Goal: Participate in discussion: Engage in conversation with other users on a specific topic

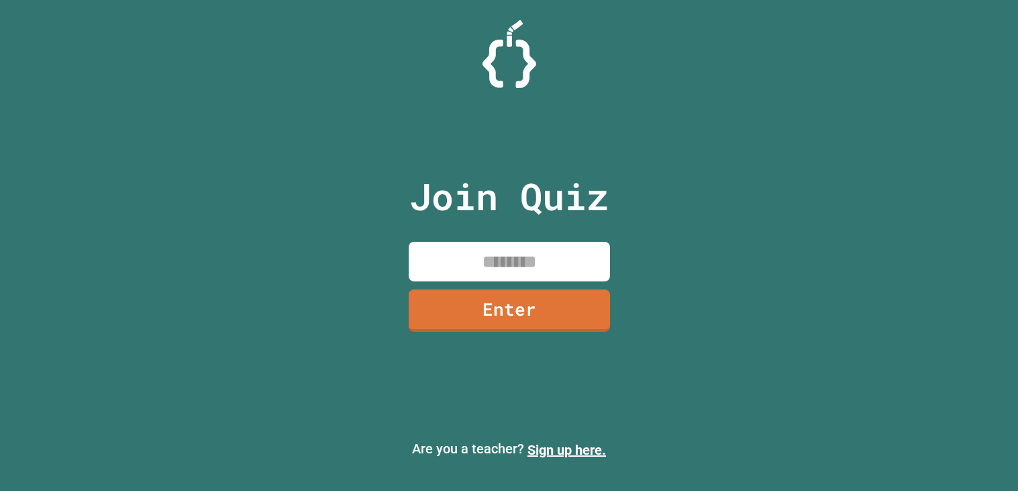
click at [497, 264] on input at bounding box center [509, 262] width 201 height 40
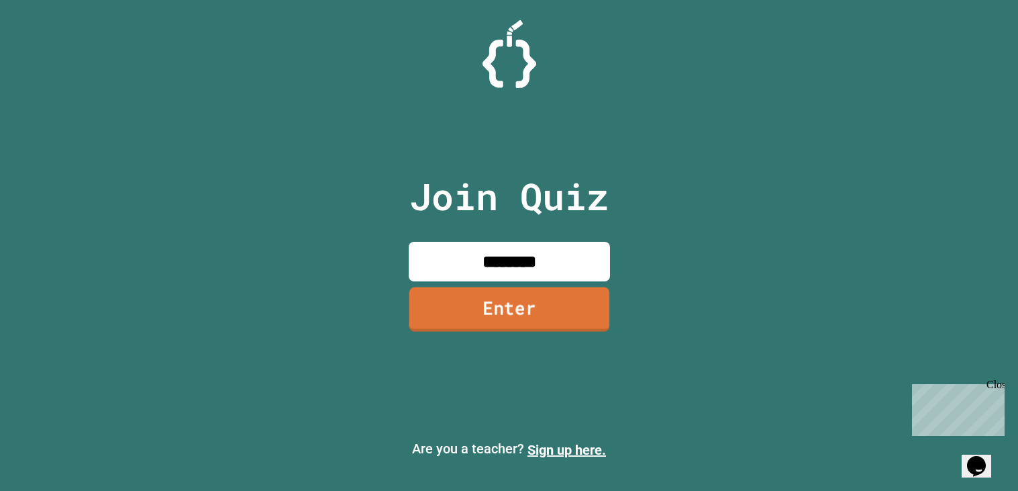
type input "********"
click at [489, 321] on link "Enter" at bounding box center [509, 309] width 201 height 44
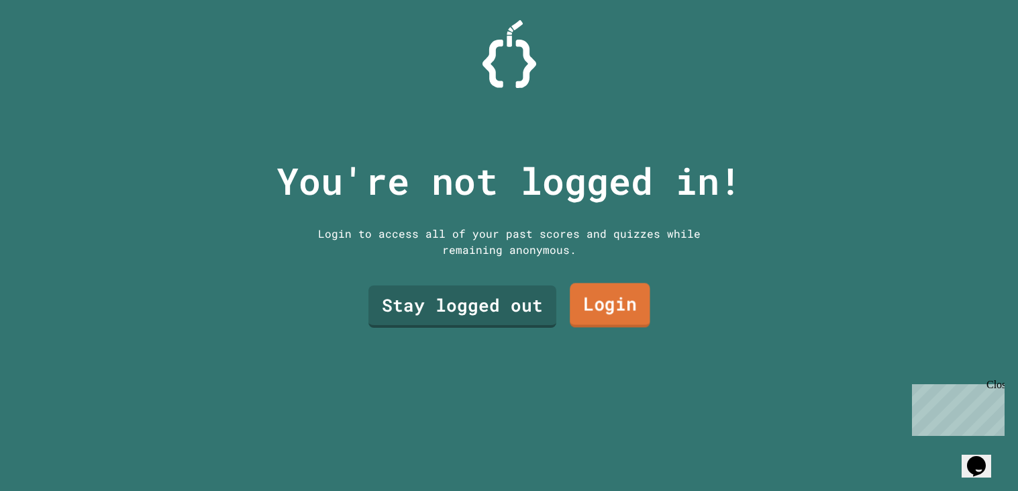
click at [612, 306] on link "Login" at bounding box center [610, 305] width 81 height 44
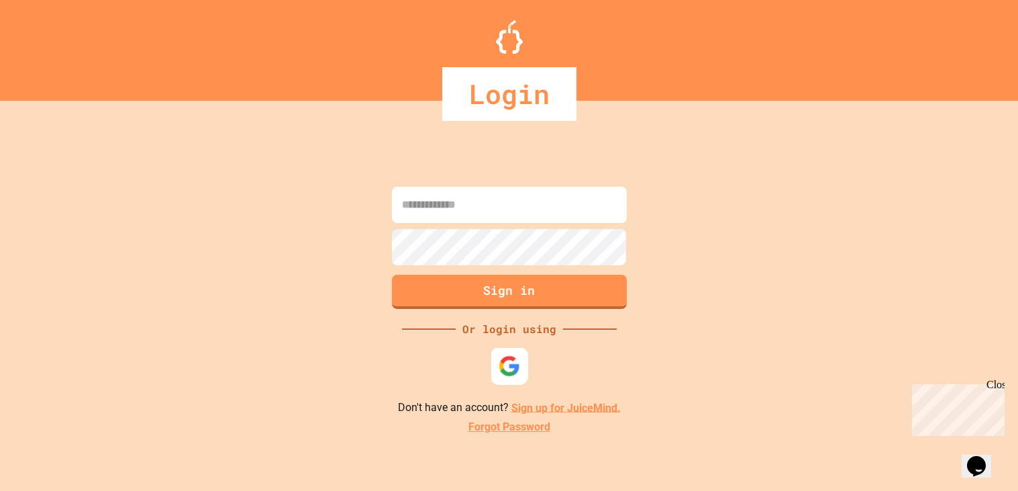
click at [499, 358] on img at bounding box center [509, 365] width 22 height 22
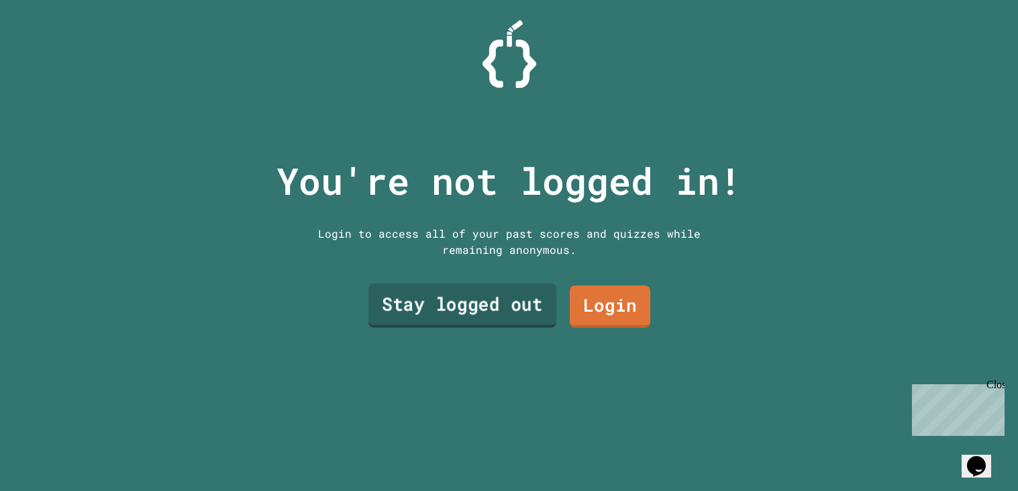
click at [388, 302] on link "Stay logged out" at bounding box center [462, 305] width 188 height 44
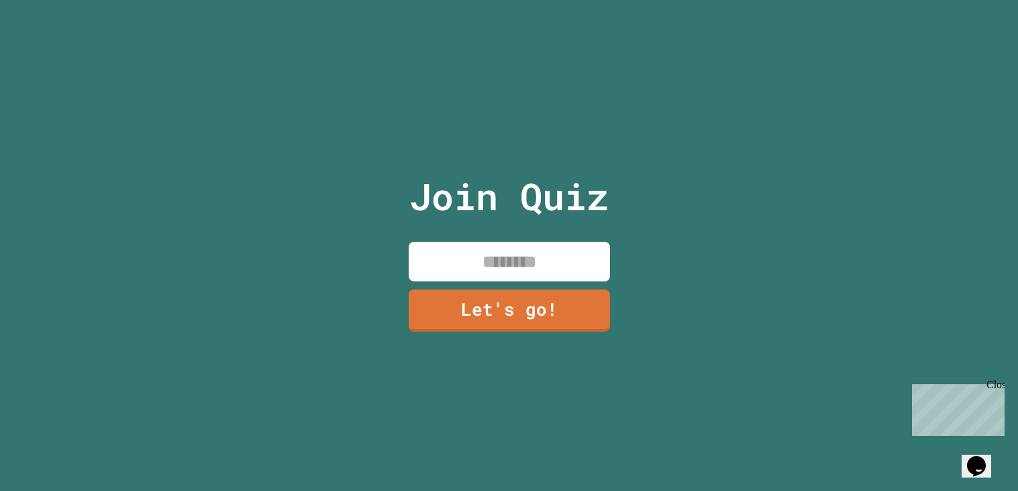
click at [480, 253] on input at bounding box center [509, 262] width 201 height 40
type input "***"
click at [510, 317] on link "Let's go!" at bounding box center [509, 309] width 203 height 44
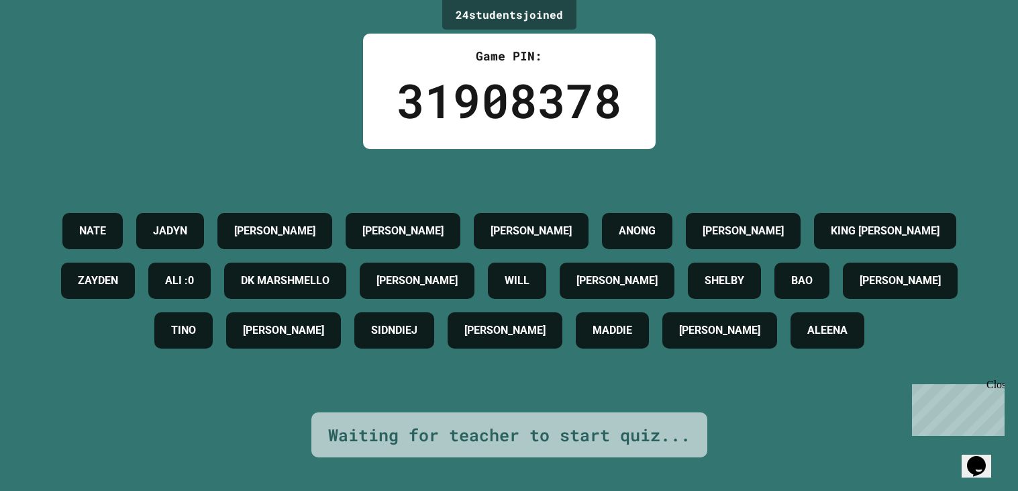
click at [456, 419] on div "Waiting for teacher to start quiz..." at bounding box center [509, 435] width 396 height 46
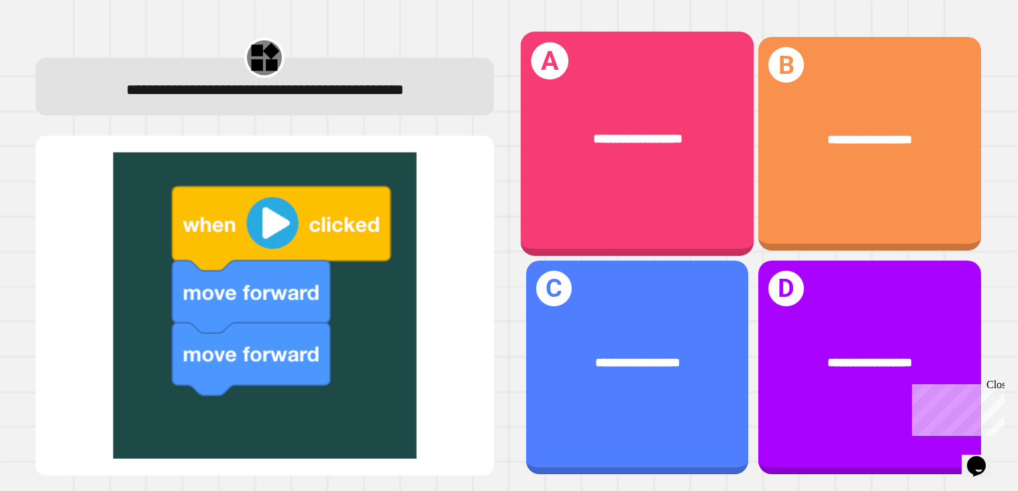
click at [645, 222] on div "**********" at bounding box center [637, 143] width 234 height 223
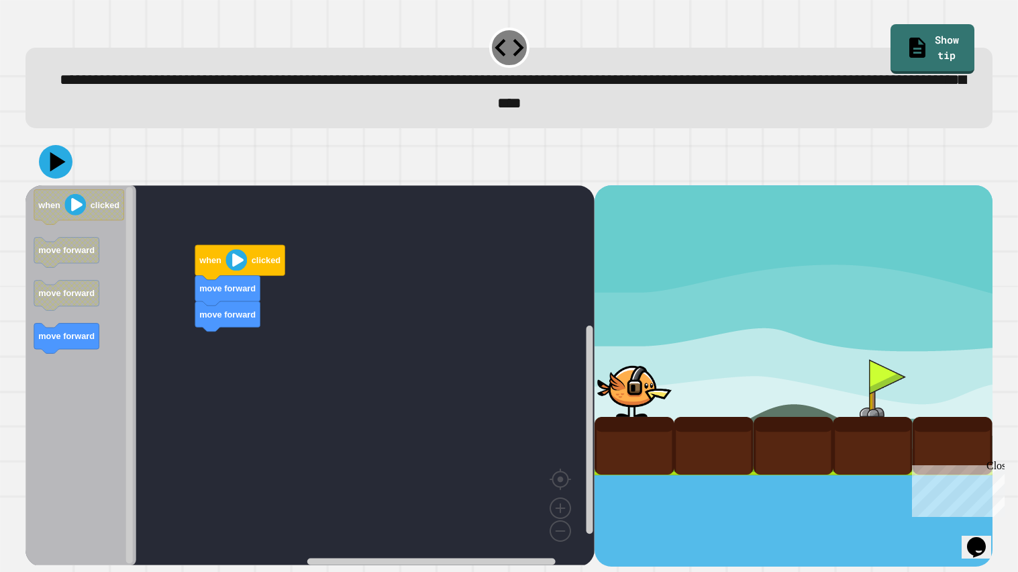
click at [227, 261] on image "Blockly Workspace" at bounding box center [235, 260] width 21 height 21
click at [230, 262] on image "Blockly Workspace" at bounding box center [235, 260] width 21 height 21
click at [236, 265] on image "Blockly Workspace" at bounding box center [235, 260] width 21 height 21
click at [214, 362] on div "move forward move forward when clicked when clicked move forward move forward m…" at bounding box center [309, 375] width 569 height 381
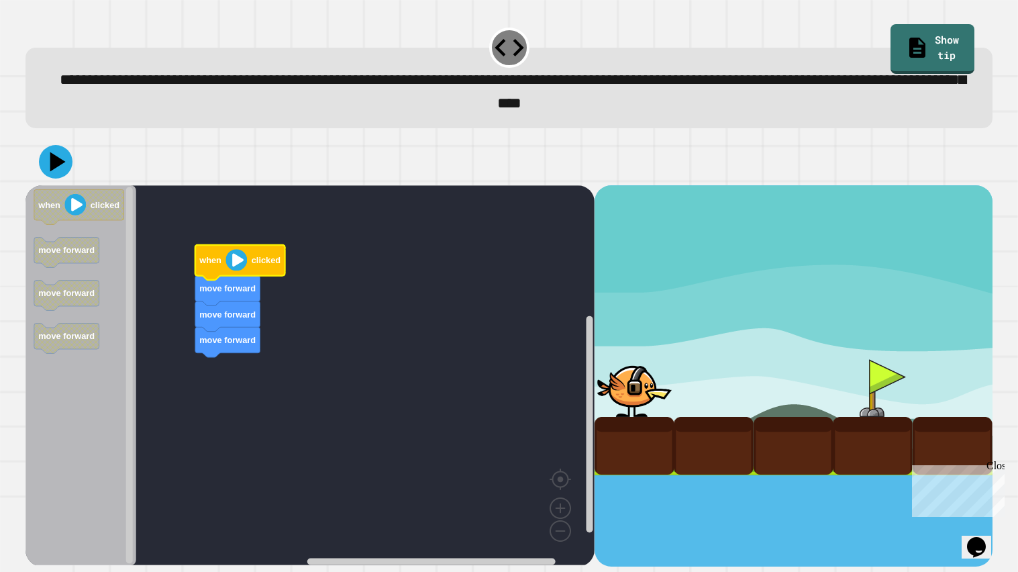
click at [237, 263] on image "Blockly Workspace" at bounding box center [235, 260] width 21 height 21
click at [55, 158] on icon at bounding box center [58, 162] width 17 height 22
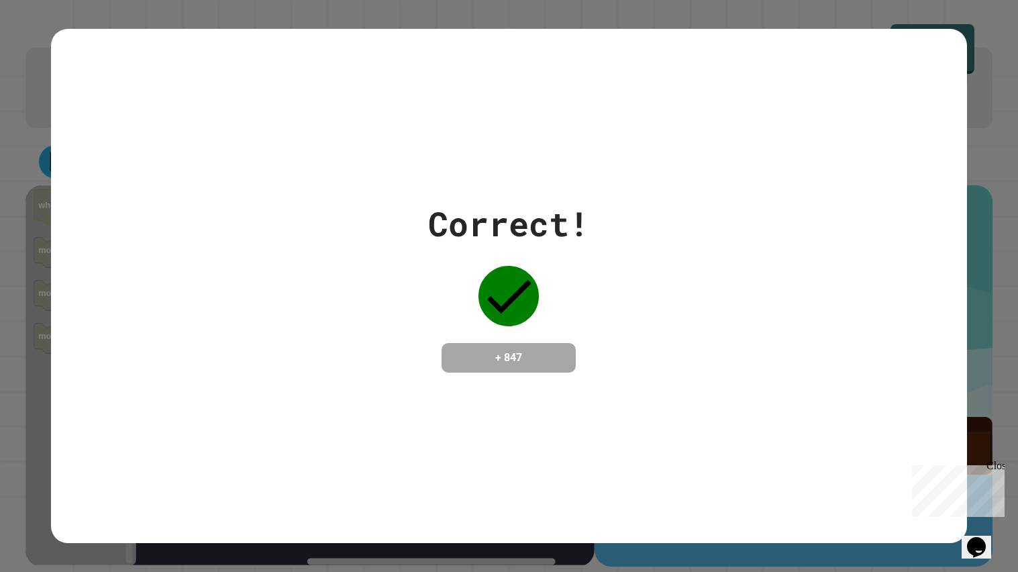
click at [525, 466] on div "Correct! + 847" at bounding box center [509, 286] width 916 height 515
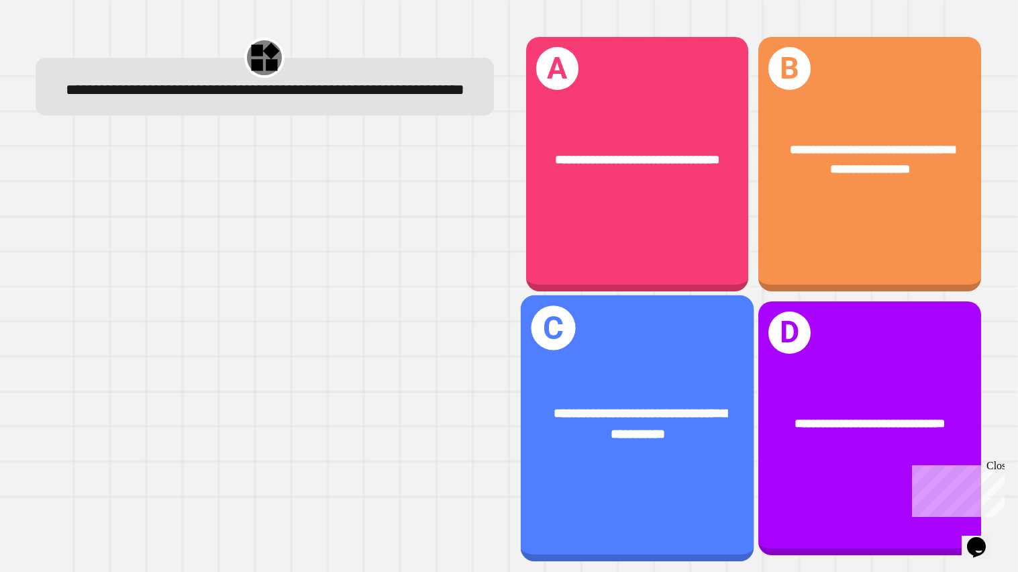
click at [639, 450] on div "**********" at bounding box center [637, 424] width 234 height 93
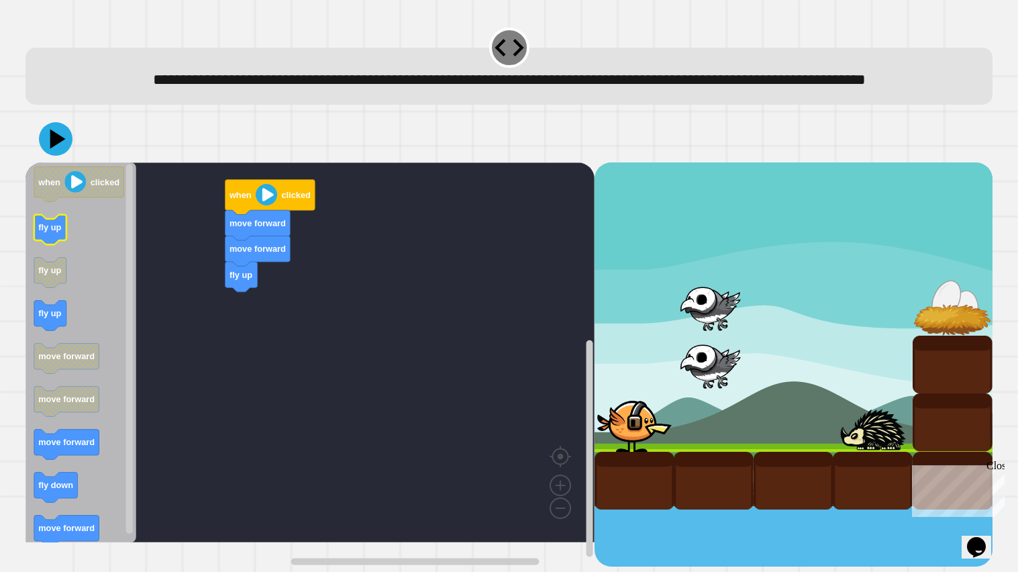
click at [34, 244] on icon "Blockly Workspace" at bounding box center [50, 229] width 32 height 30
click at [58, 490] on icon "Blockly Workspace" at bounding box center [56, 487] width 44 height 30
click at [269, 359] on icon "Blockly Workspace" at bounding box center [263, 344] width 44 height 30
click at [58, 156] on icon at bounding box center [56, 139] width 40 height 40
click at [62, 157] on icon at bounding box center [56, 139] width 36 height 36
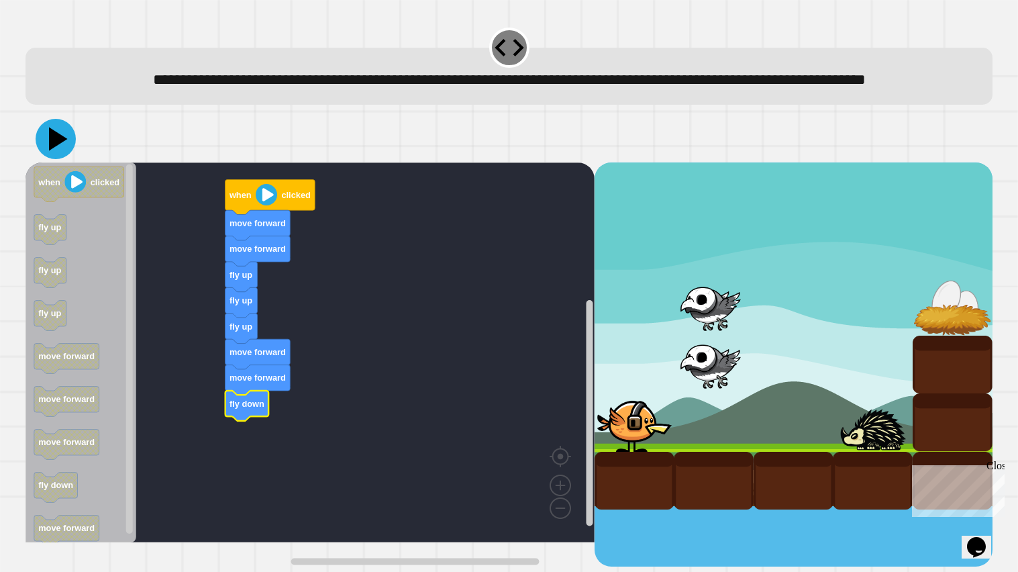
click at [47, 159] on icon at bounding box center [56, 139] width 40 height 40
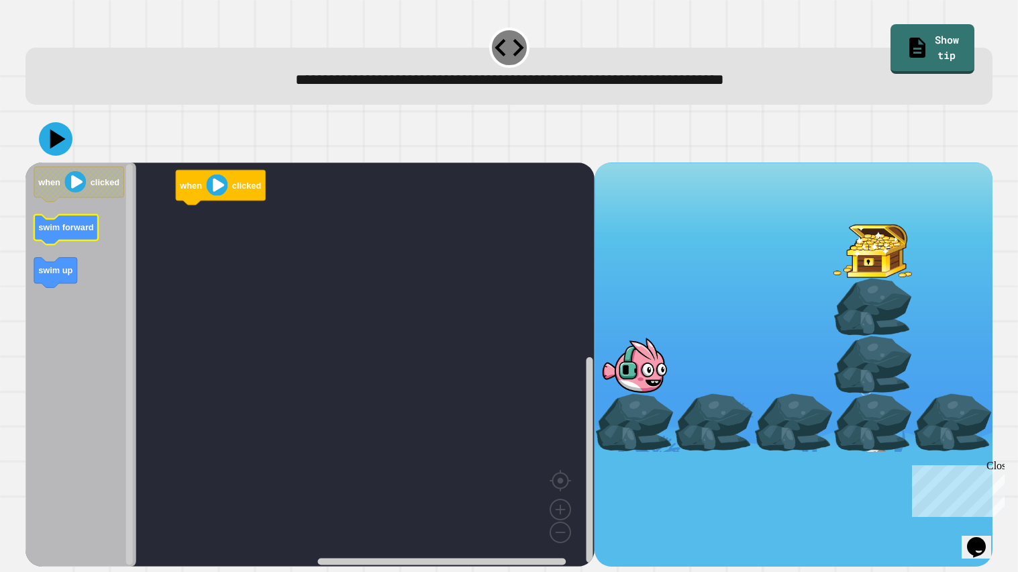
click at [64, 226] on text "swim forward" at bounding box center [66, 227] width 56 height 10
click at [195, 214] on rect "Blockly Workspace" at bounding box center [309, 364] width 569 height 404
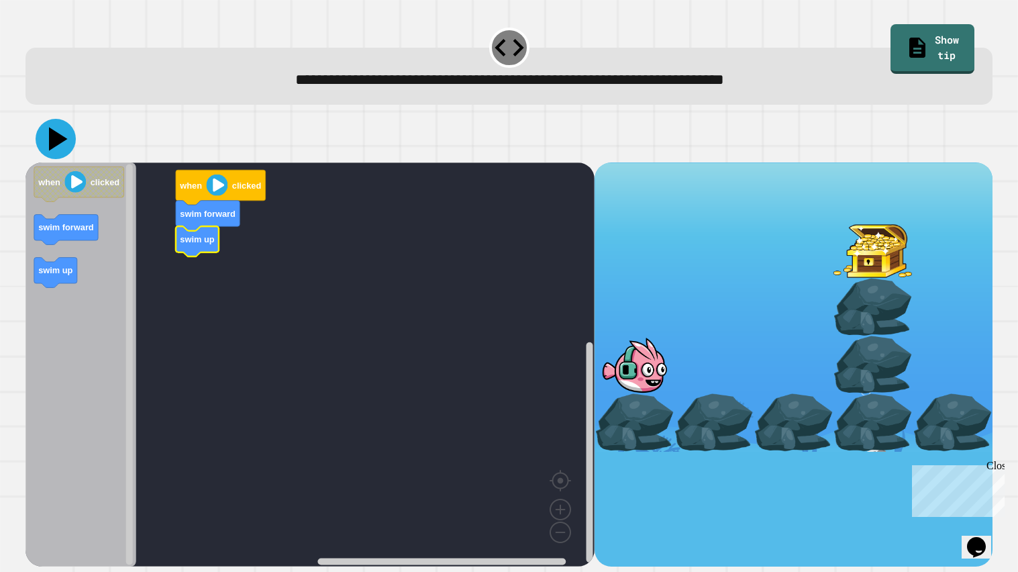
click at [57, 137] on icon at bounding box center [58, 138] width 19 height 23
click at [57, 138] on icon at bounding box center [58, 138] width 17 height 22
click at [63, 143] on icon at bounding box center [56, 139] width 40 height 40
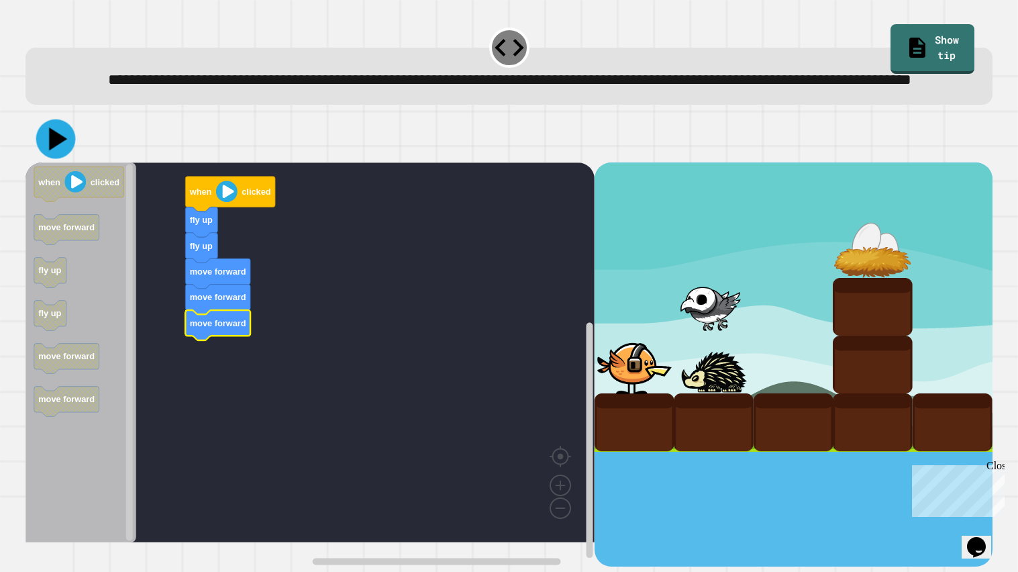
click at [54, 150] on icon at bounding box center [58, 138] width 18 height 23
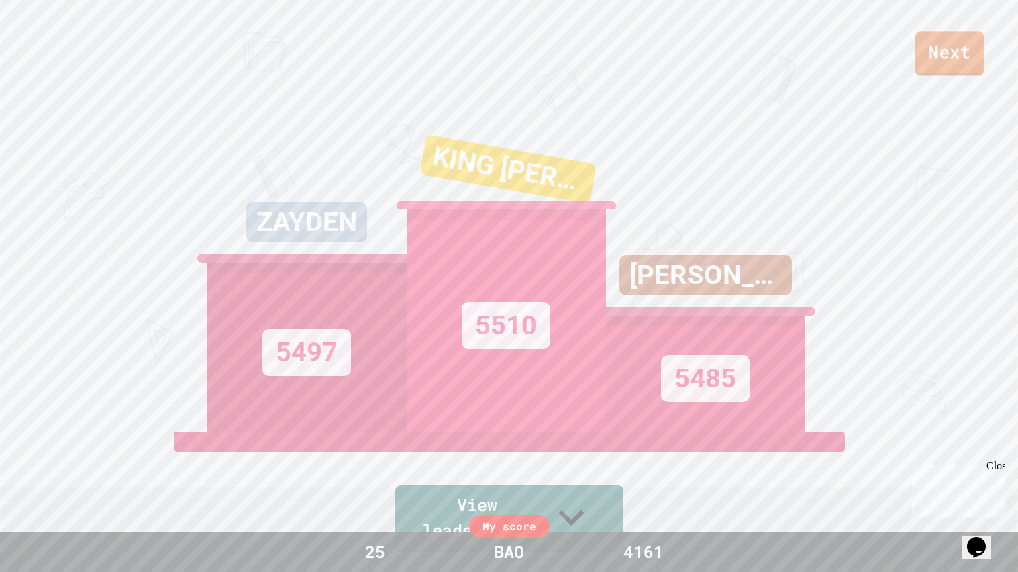
click at [933, 55] on link "Next" at bounding box center [949, 53] width 69 height 44
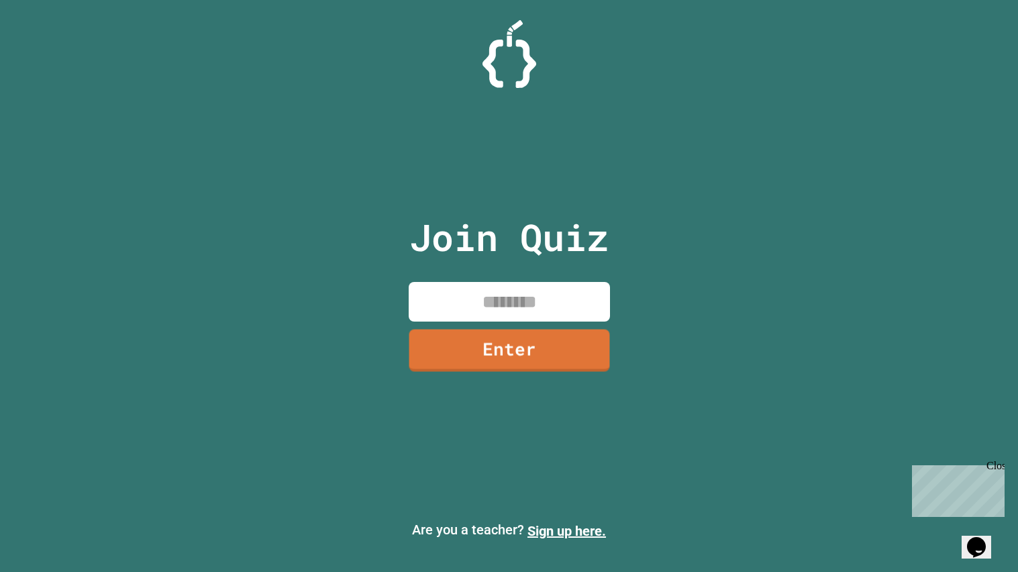
click at [488, 307] on input at bounding box center [509, 302] width 201 height 40
type input "********"
click at [449, 354] on link "Enter" at bounding box center [509, 349] width 203 height 44
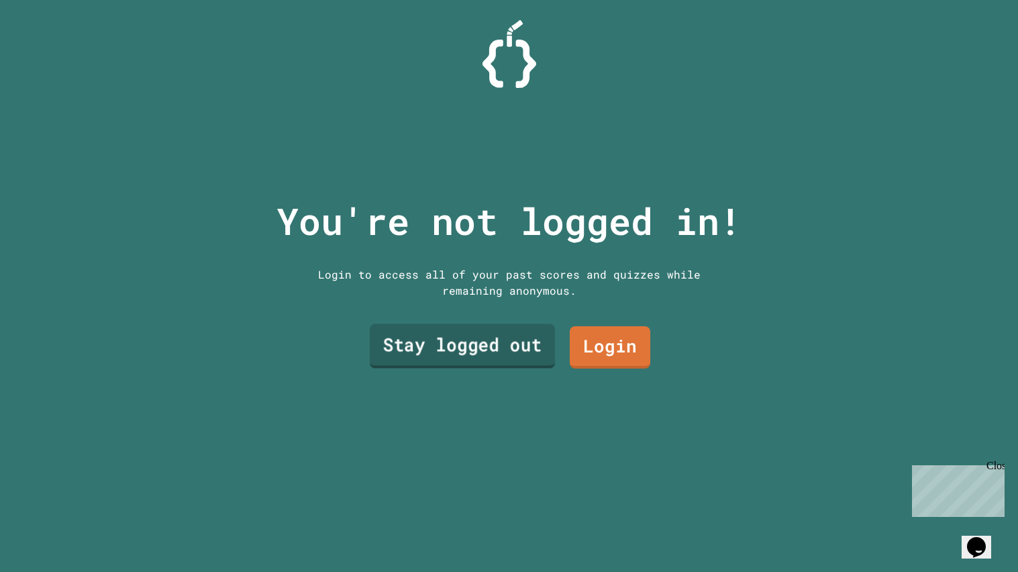
click at [449, 354] on link "Stay logged out" at bounding box center [461, 345] width 185 height 44
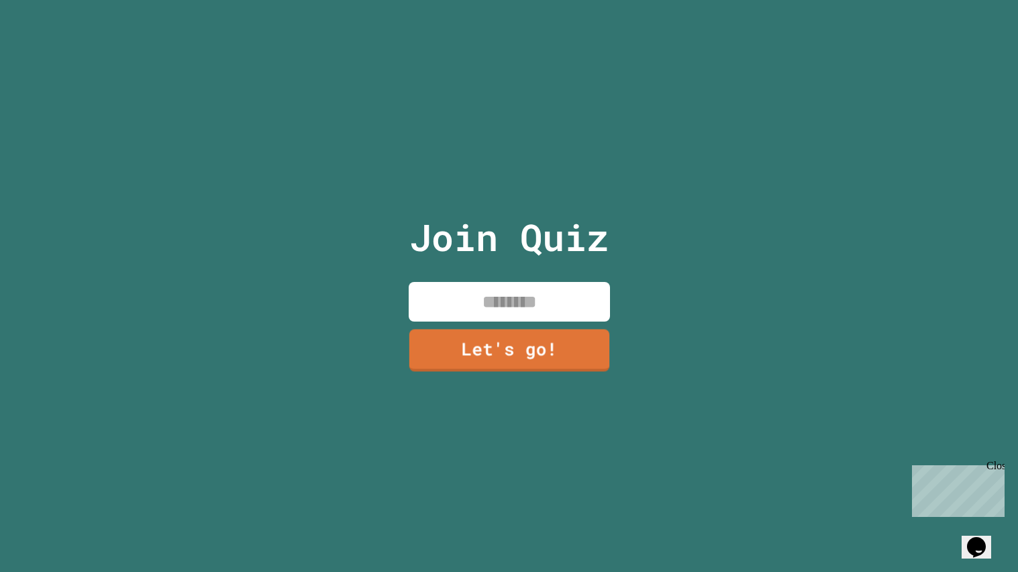
click at [450, 315] on input at bounding box center [509, 302] width 201 height 40
type input "***"
click at [487, 357] on link "Let's go!" at bounding box center [508, 349] width 195 height 44
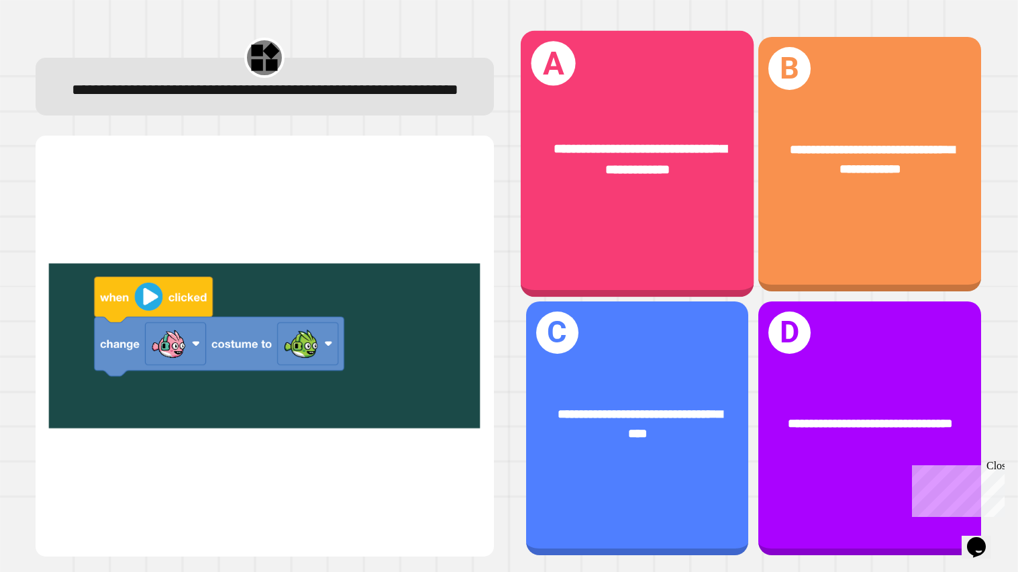
click at [664, 192] on div "**********" at bounding box center [637, 160] width 234 height 93
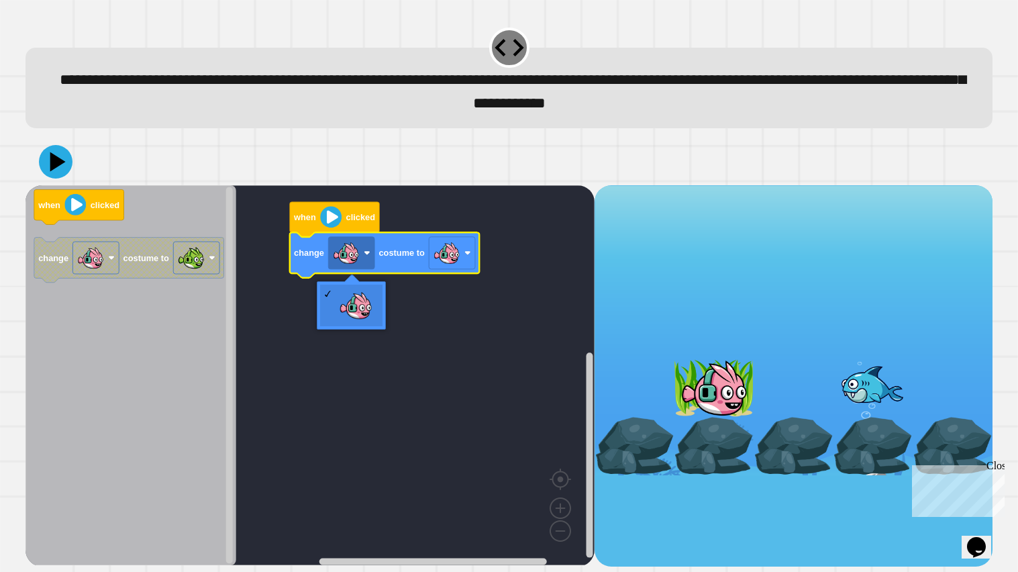
click at [395, 269] on icon "Blockly Workspace" at bounding box center [385, 255] width 190 height 45
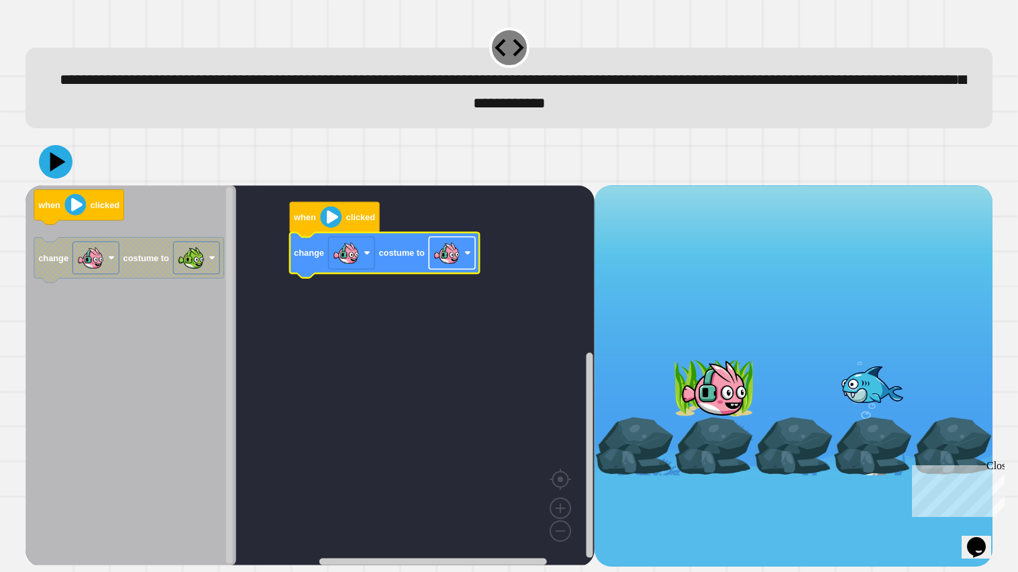
click at [454, 256] on image "Blockly Workspace" at bounding box center [446, 253] width 27 height 27
click at [64, 209] on icon "Blockly Workspace" at bounding box center [79, 207] width 90 height 35
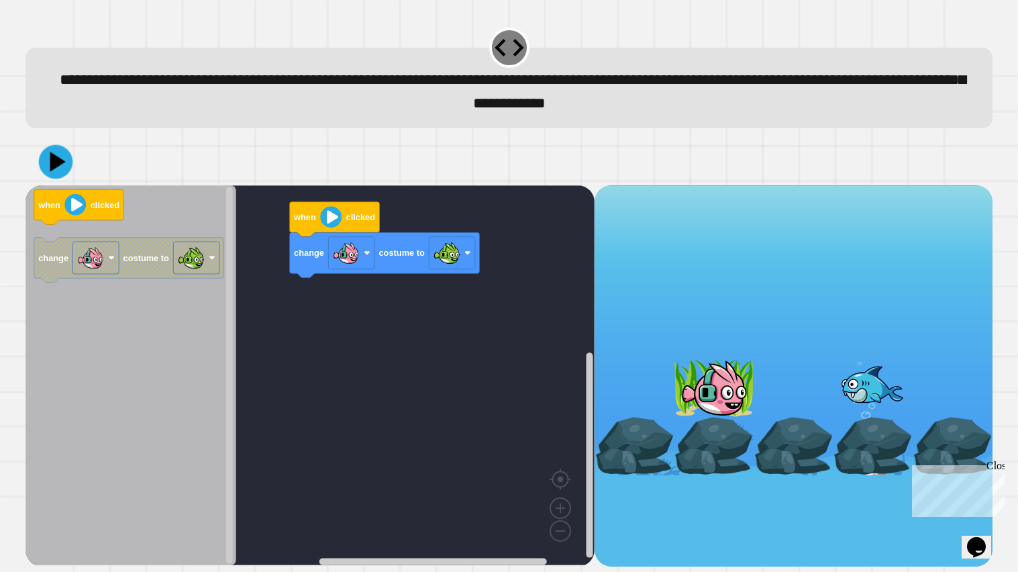
click at [46, 171] on icon at bounding box center [56, 162] width 34 height 34
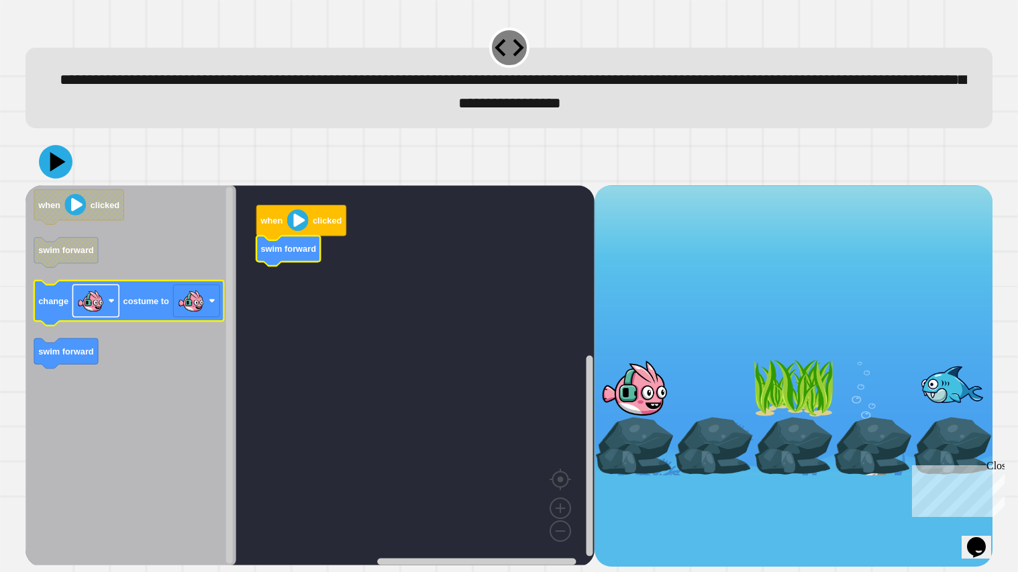
click at [98, 313] on image "Blockly Workspace" at bounding box center [90, 300] width 27 height 27
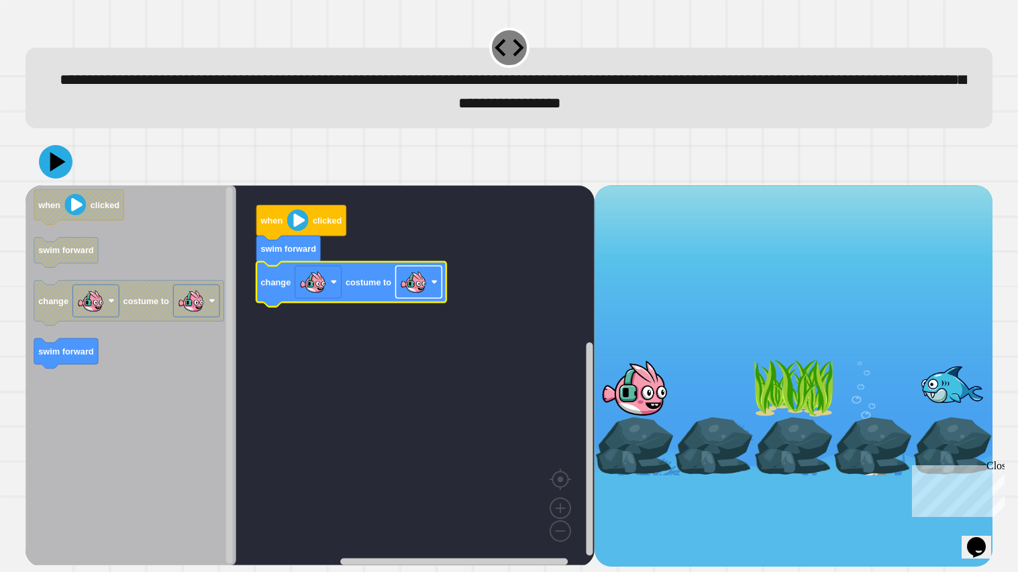
click at [399, 292] on rect "Blockly Workspace" at bounding box center [418, 282] width 46 height 32
click at [56, 172] on icon at bounding box center [56, 162] width 40 height 40
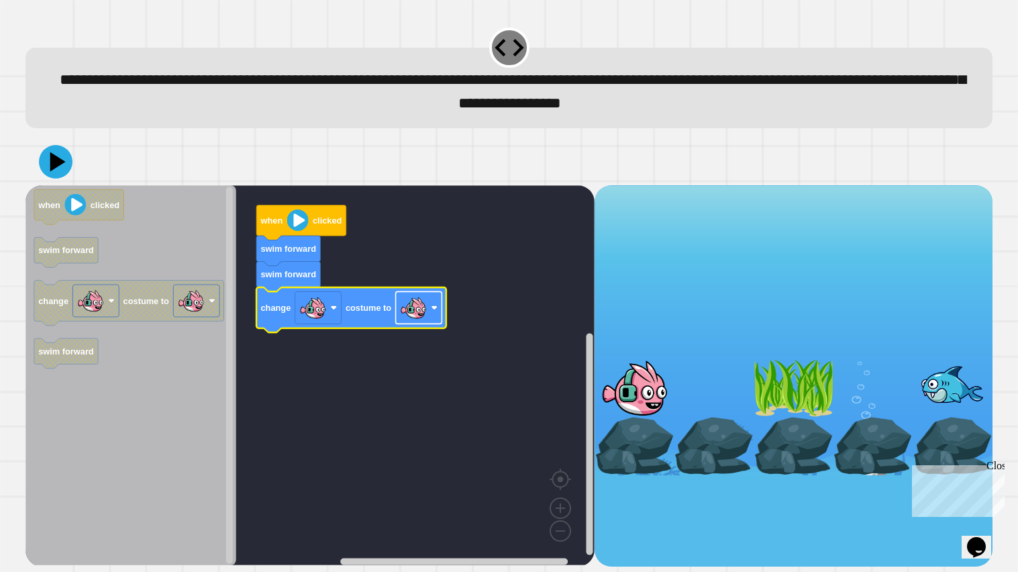
click at [399, 310] on rect "Blockly Workspace" at bounding box center [418, 308] width 46 height 32
click at [64, 160] on icon at bounding box center [56, 162] width 38 height 38
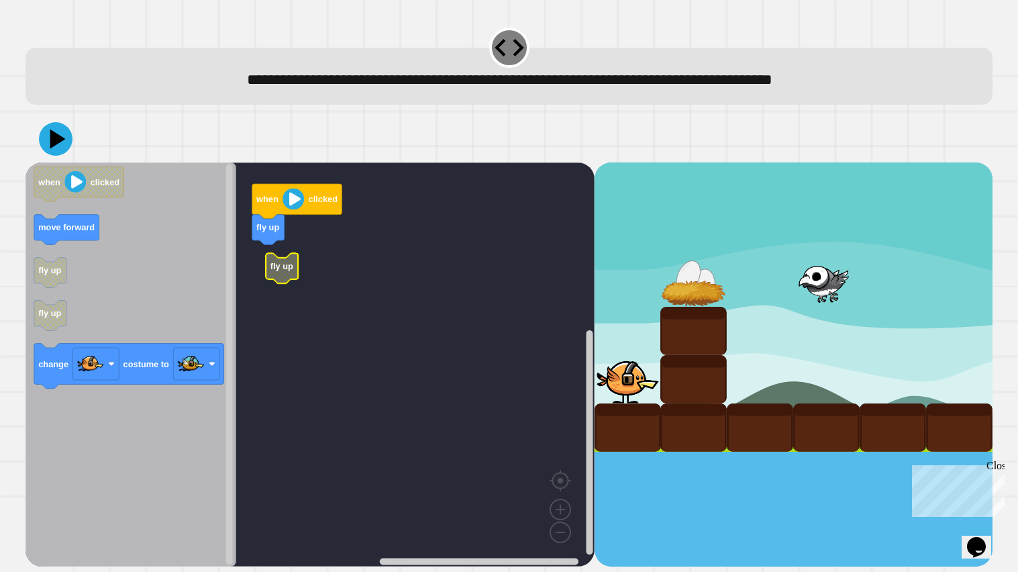
click at [285, 260] on icon "Blockly Workspace" at bounding box center [282, 268] width 32 height 30
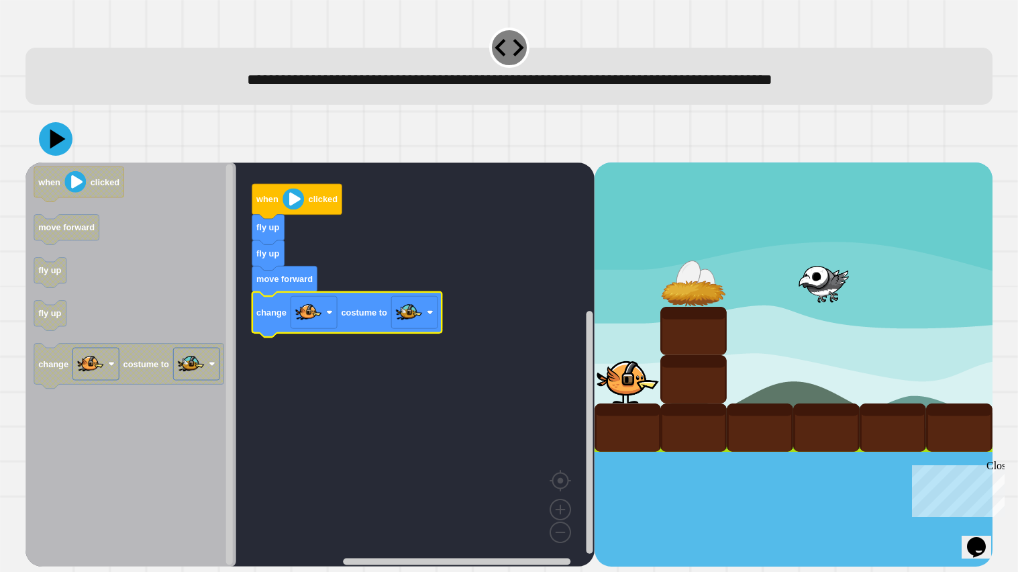
click at [389, 315] on icon "Blockly Workspace" at bounding box center [347, 313] width 190 height 45
click at [405, 321] on image "Blockly Workspace" at bounding box center [408, 312] width 27 height 27
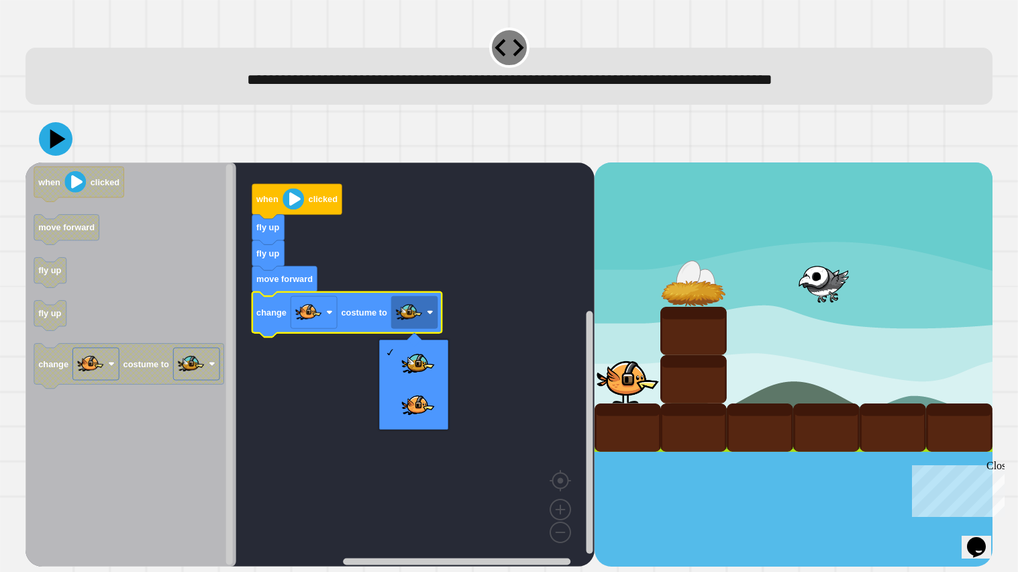
click at [44, 121] on div at bounding box center [508, 138] width 967 height 47
click at [68, 155] on icon at bounding box center [56, 139] width 34 height 34
click at [66, 154] on div at bounding box center [508, 138] width 967 height 47
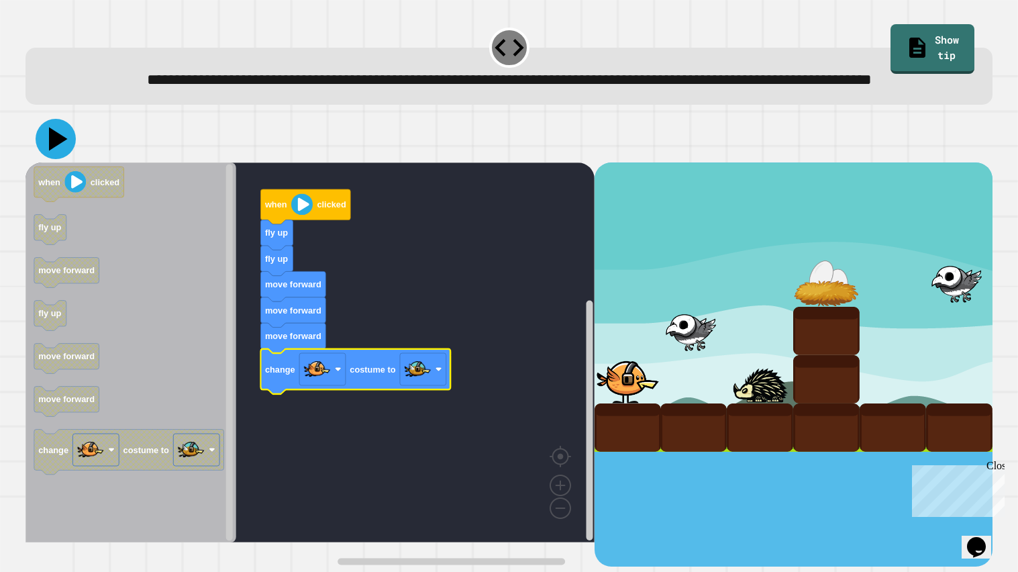
click at [50, 150] on icon at bounding box center [58, 138] width 19 height 23
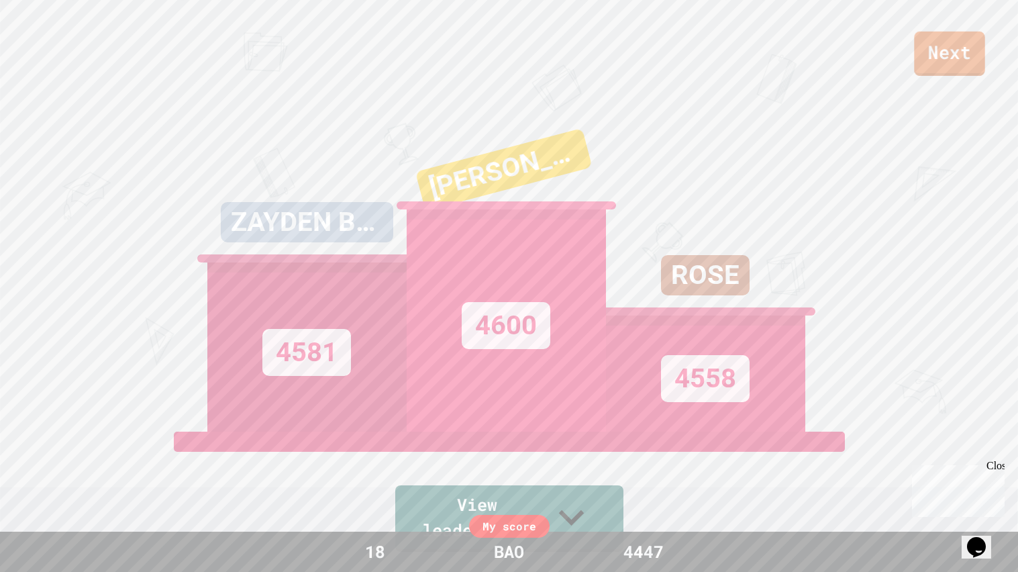
click at [933, 60] on link "Next" at bounding box center [949, 54] width 70 height 44
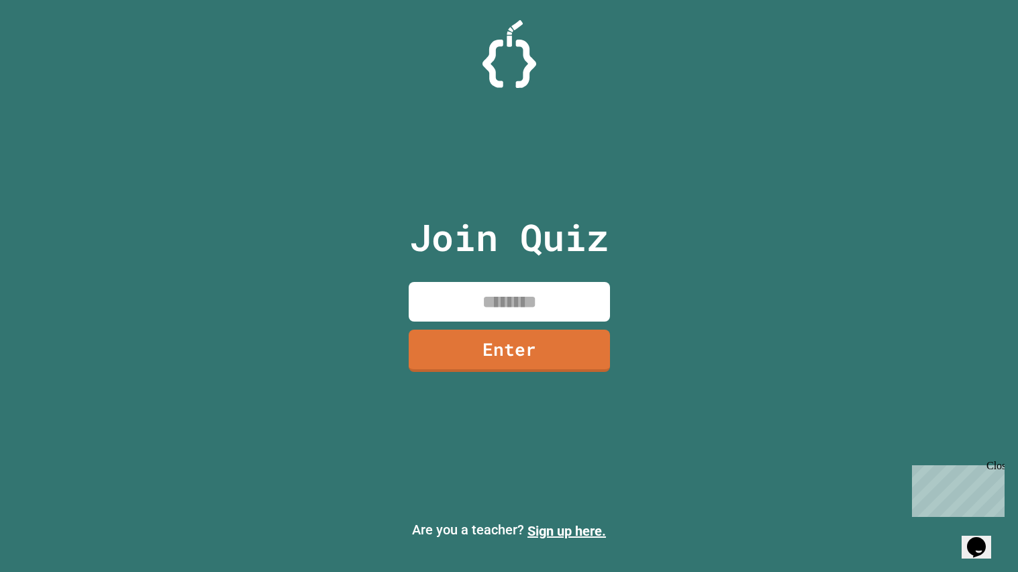
click at [482, 299] on input at bounding box center [509, 302] width 201 height 40
type input "********"
click at [506, 335] on link "Enter" at bounding box center [508, 349] width 199 height 44
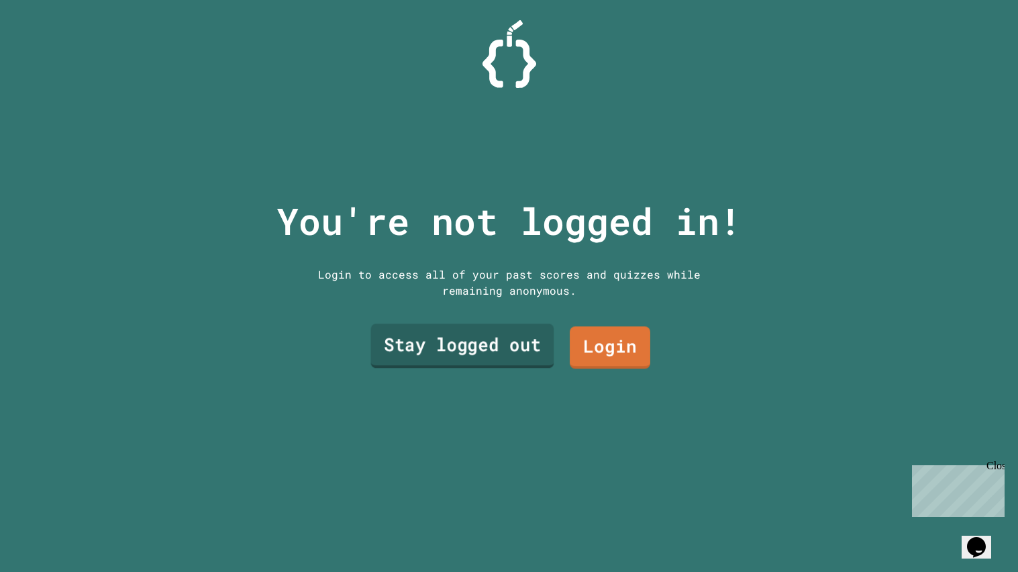
click at [489, 348] on link "Stay logged out" at bounding box center [461, 345] width 183 height 44
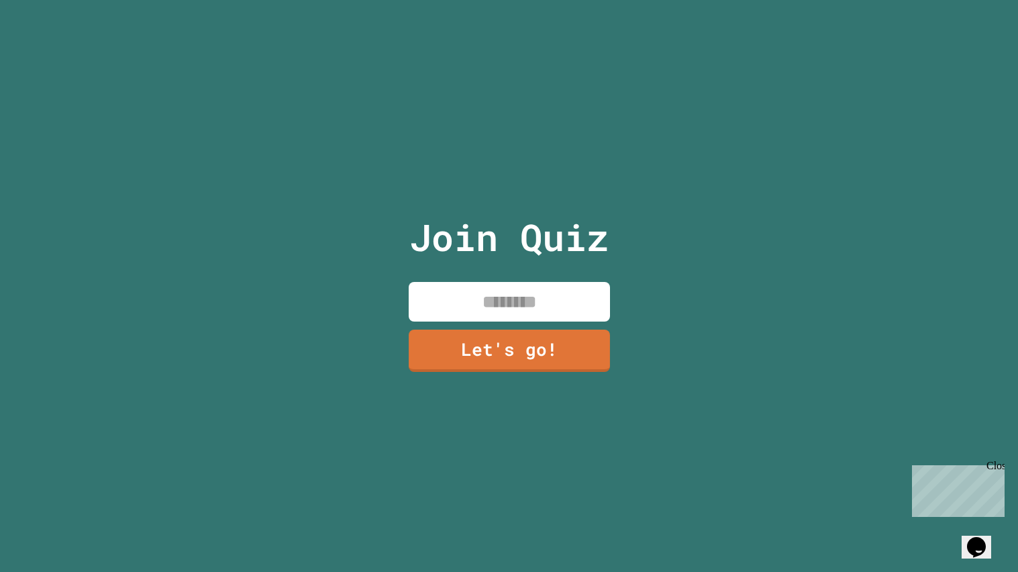
click at [472, 293] on input at bounding box center [509, 302] width 201 height 40
type input "***"
click at [484, 354] on link "Let's go!" at bounding box center [508, 349] width 195 height 44
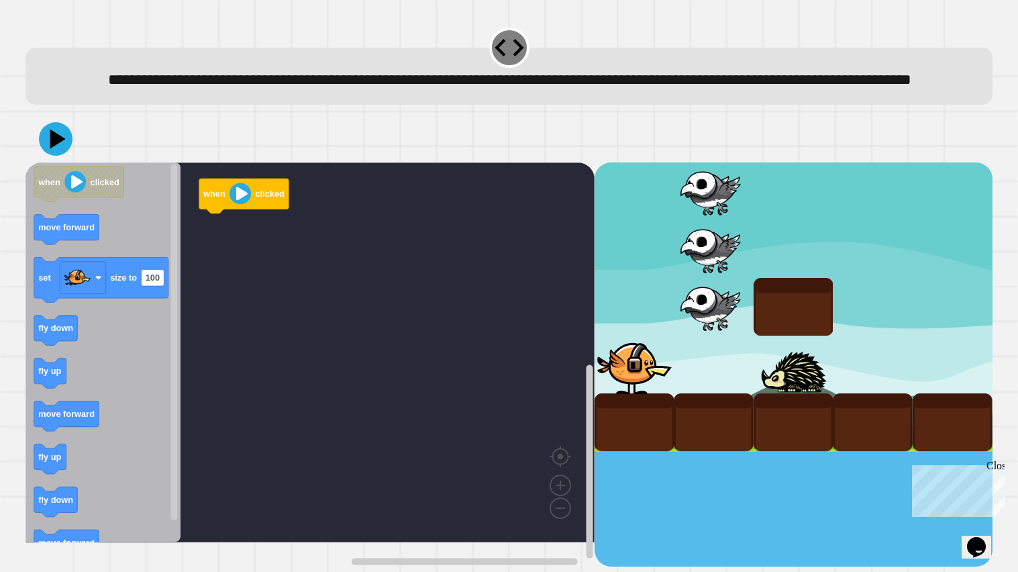
click at [97, 280] on icon "Blockly Workspace" at bounding box center [102, 352] width 155 height 380
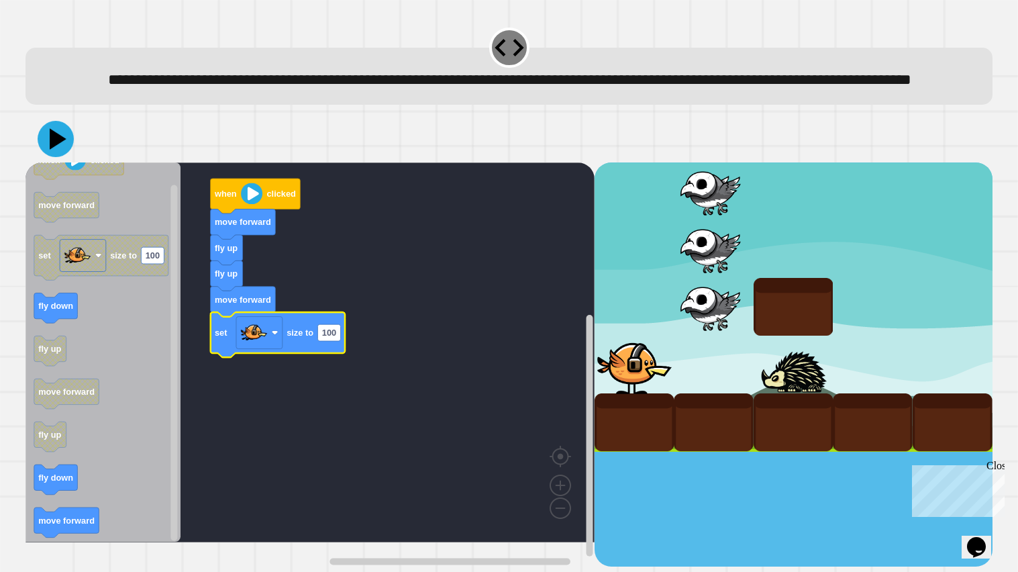
click at [55, 149] on icon at bounding box center [58, 138] width 17 height 21
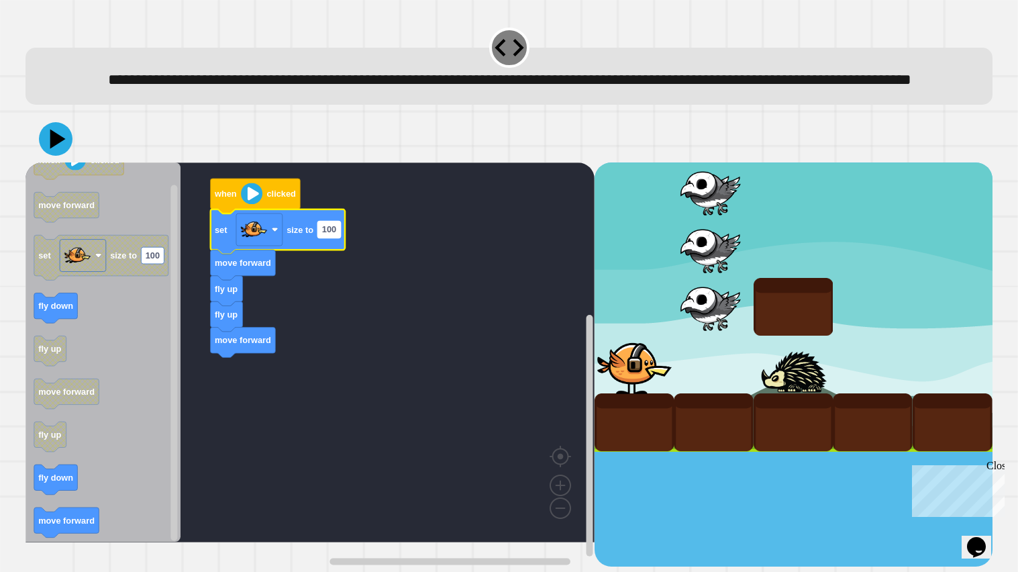
click at [335, 238] on rect "Blockly Workspace" at bounding box center [328, 229] width 23 height 17
type input "*"
click at [62, 159] on icon at bounding box center [56, 139] width 40 height 40
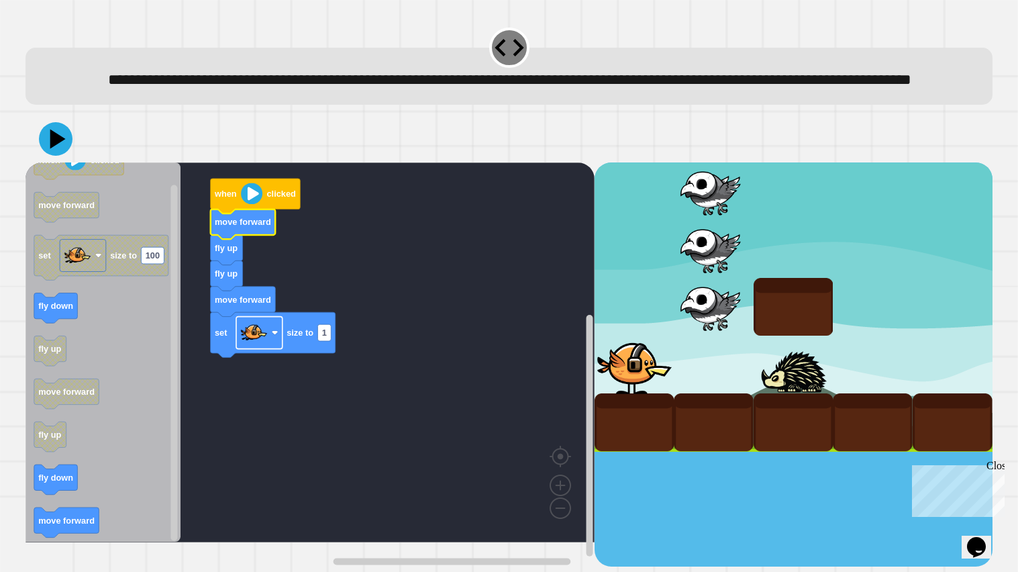
click at [263, 346] on image "Blockly Workspace" at bounding box center [253, 332] width 27 height 27
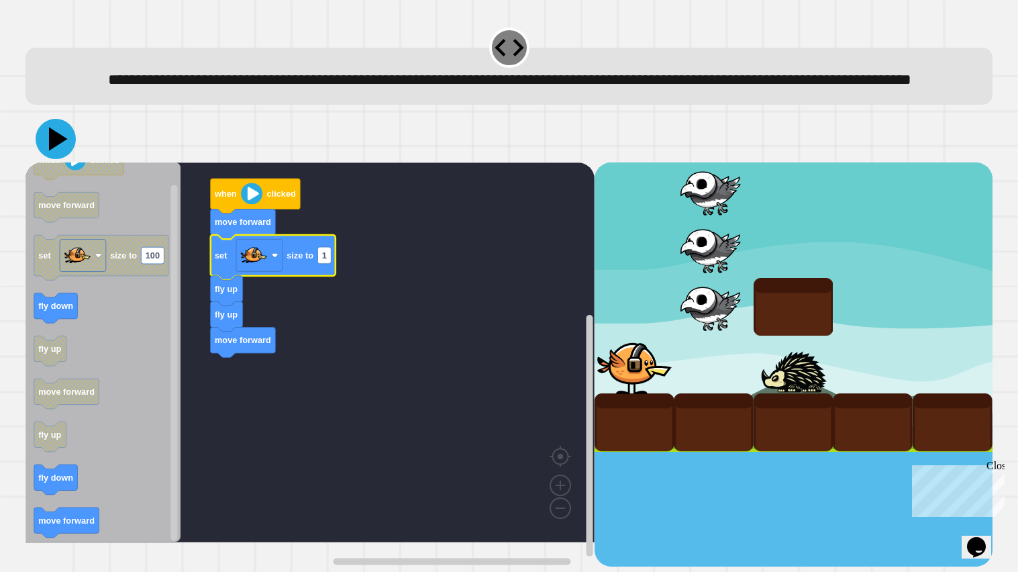
click at [53, 150] on icon at bounding box center [58, 138] width 19 height 23
click at [42, 311] on icon "Blockly Workspace" at bounding box center [102, 352] width 155 height 380
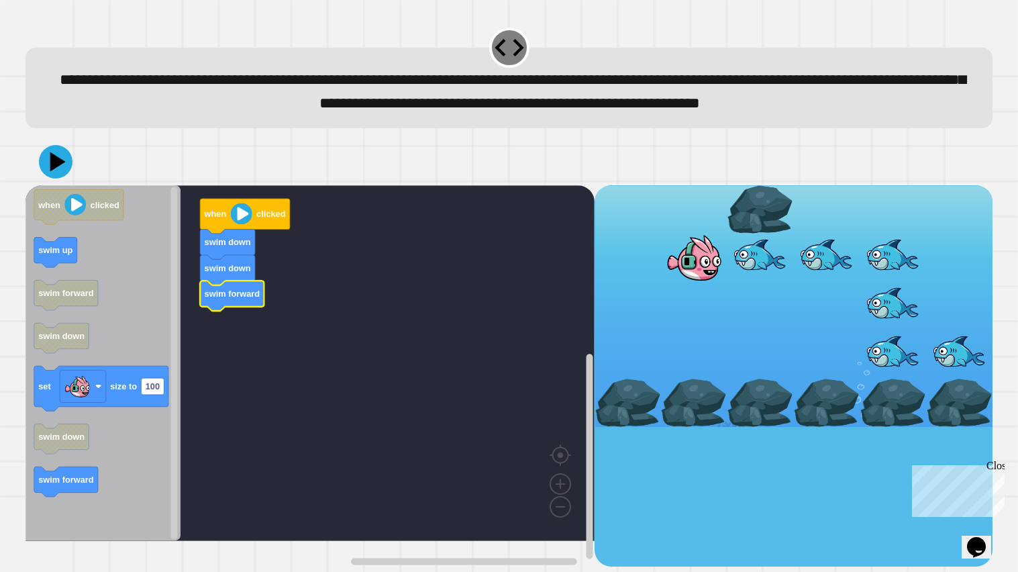
click at [231, 299] on text "swim forward" at bounding box center [232, 294] width 56 height 10
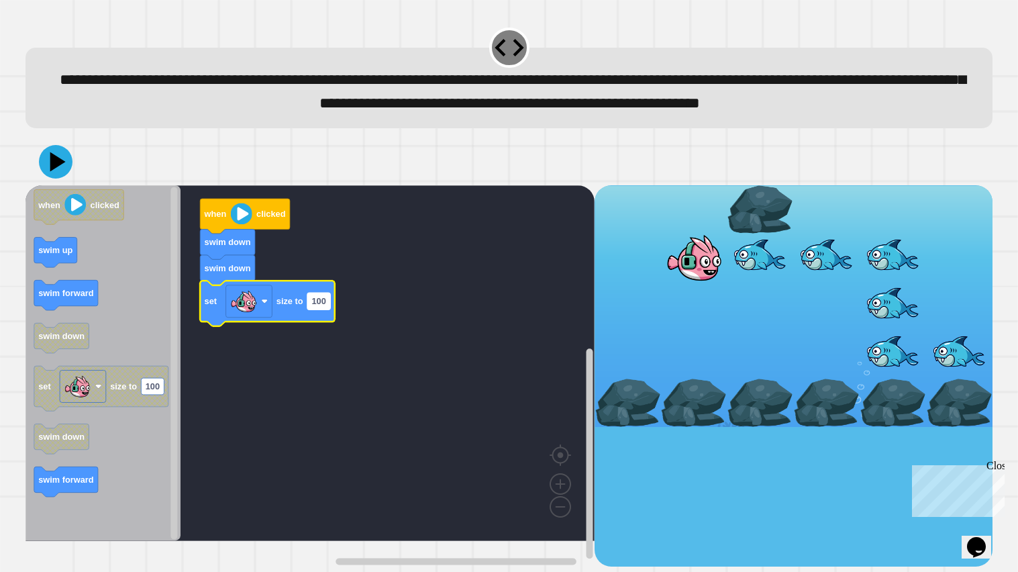
click at [313, 307] on text "100" at bounding box center [318, 302] width 14 height 10
click at [313, 328] on input "***" at bounding box center [318, 327] width 23 height 17
type input "*"
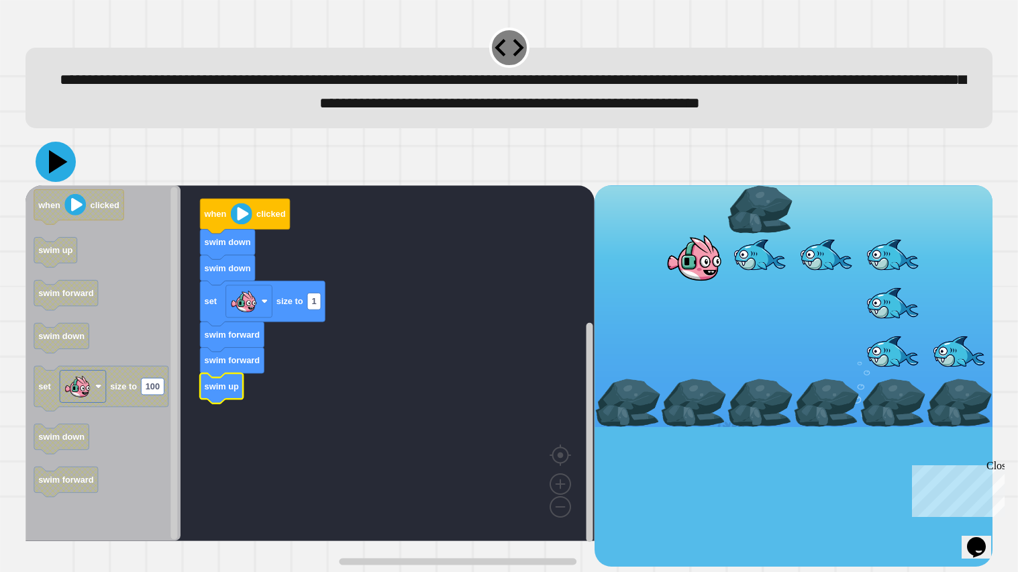
click at [60, 174] on icon at bounding box center [58, 161] width 19 height 23
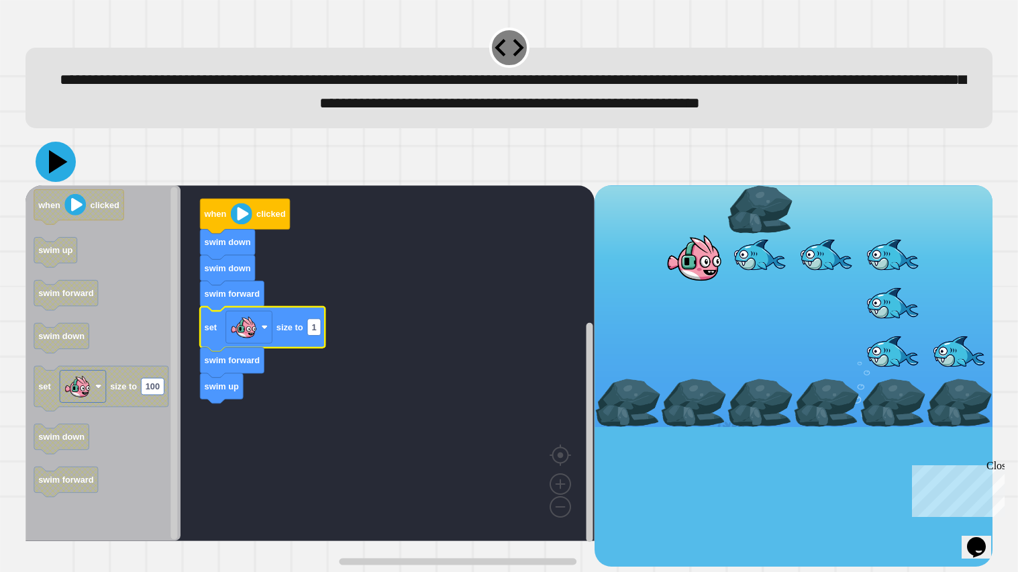
click at [57, 174] on icon at bounding box center [58, 161] width 19 height 23
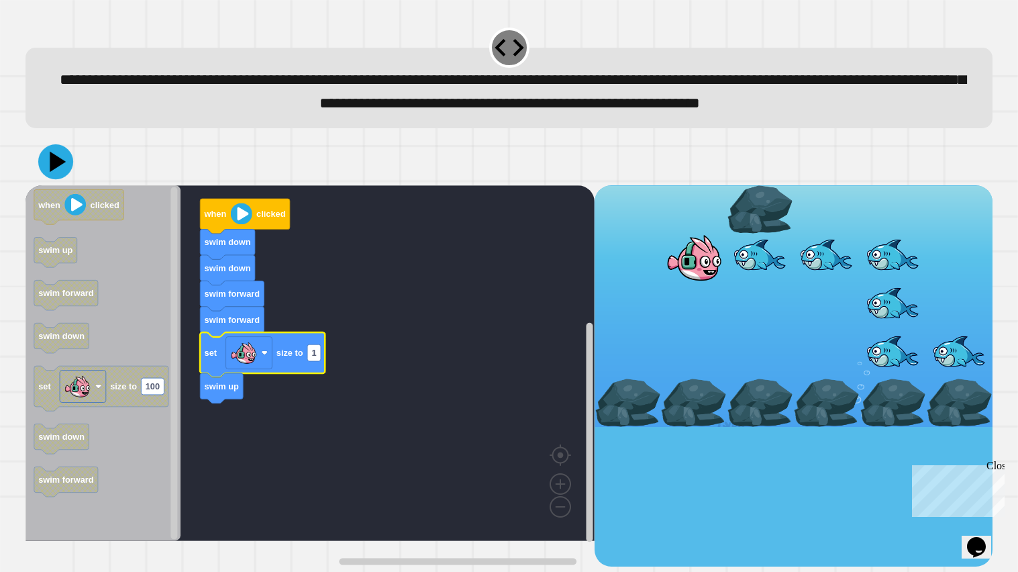
click at [58, 179] on icon at bounding box center [55, 161] width 35 height 35
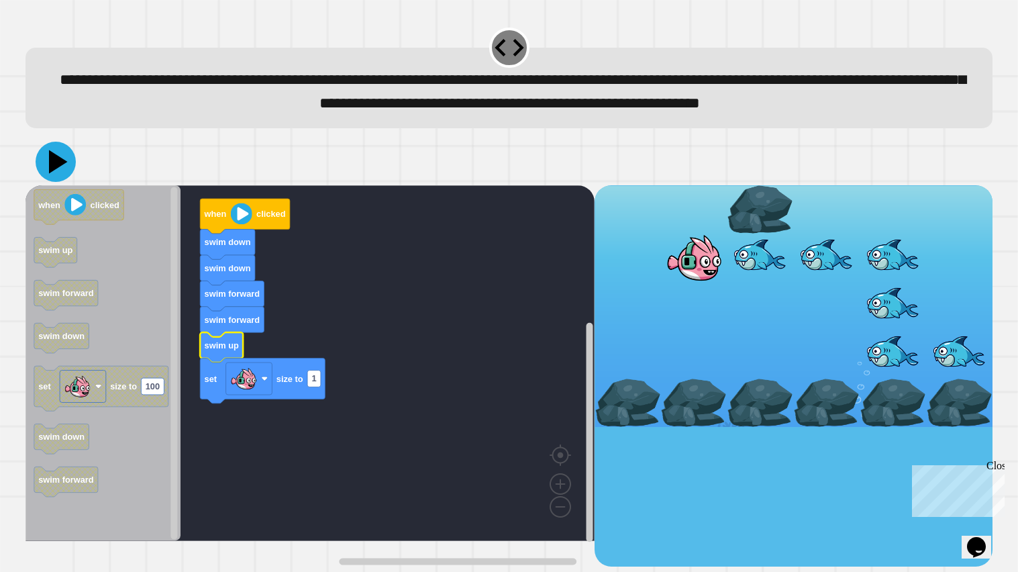
click at [60, 174] on icon at bounding box center [58, 161] width 19 height 23
click at [312, 384] on text "1" at bounding box center [313, 379] width 5 height 10
type input "***"
click at [36, 182] on button at bounding box center [56, 162] width 40 height 40
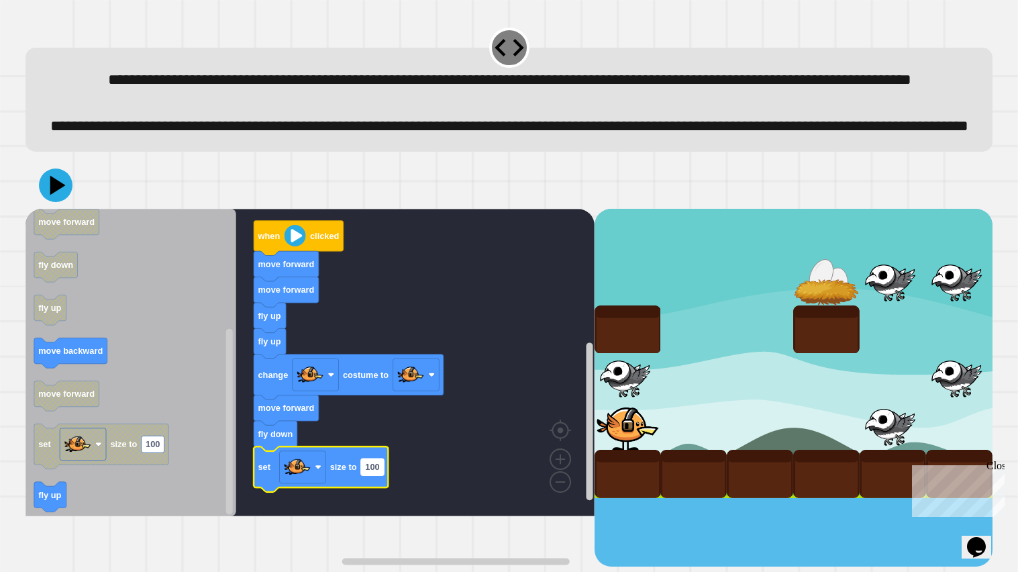
click at [378, 472] on text "100" at bounding box center [372, 467] width 14 height 10
type input "***"
click at [67, 205] on icon at bounding box center [56, 185] width 40 height 40
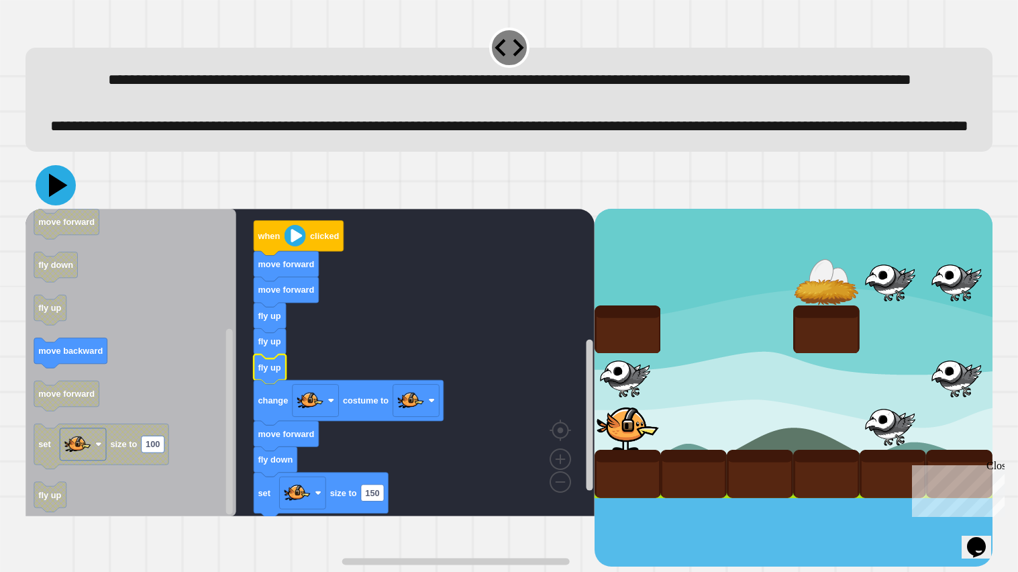
click at [54, 197] on icon at bounding box center [58, 184] width 19 height 23
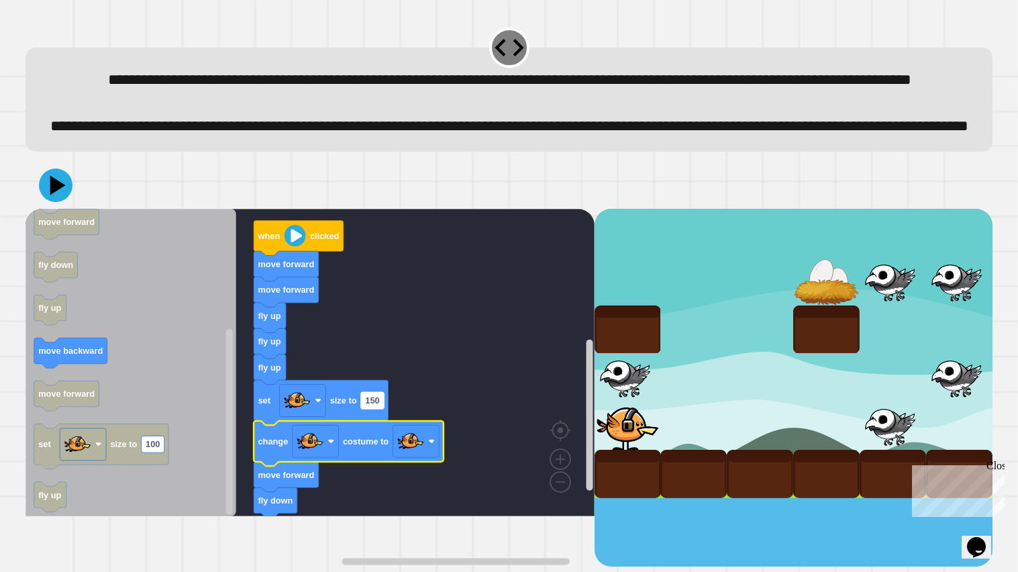
click at [365, 409] on rect "Blockly Workspace" at bounding box center [372, 400] width 23 height 17
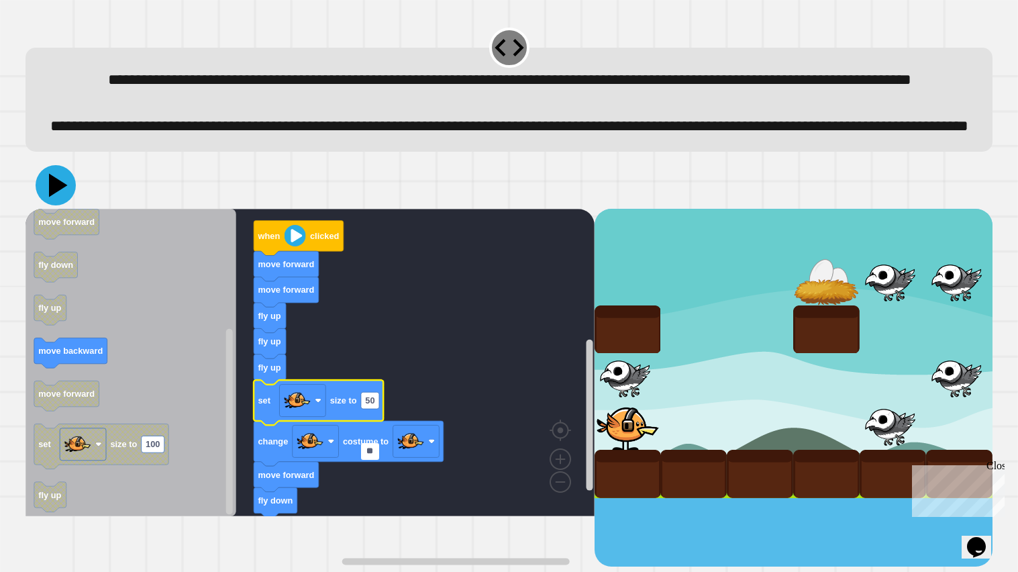
type input "**"
click at [60, 205] on icon at bounding box center [56, 185] width 40 height 40
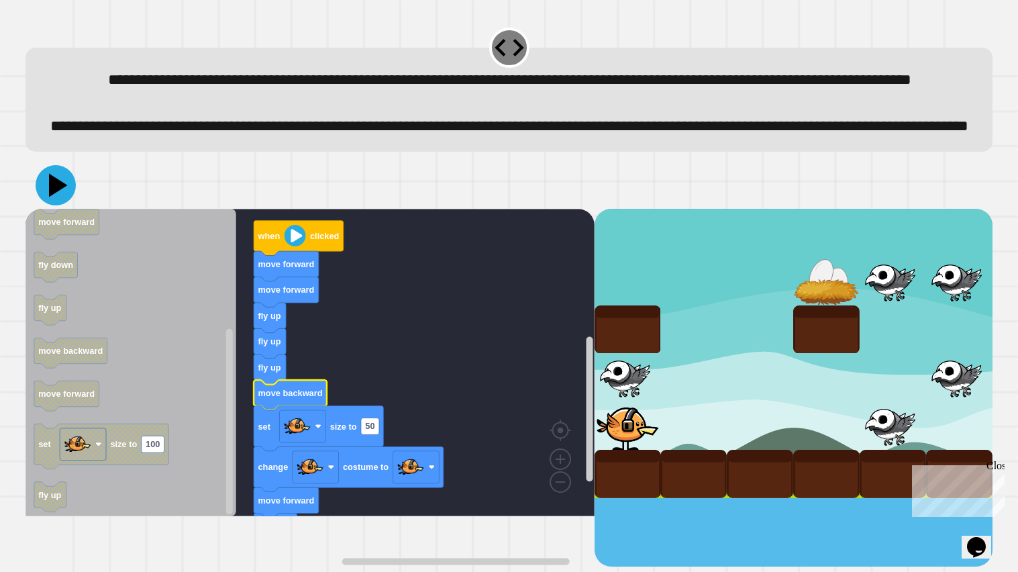
click at [57, 205] on icon at bounding box center [56, 185] width 40 height 40
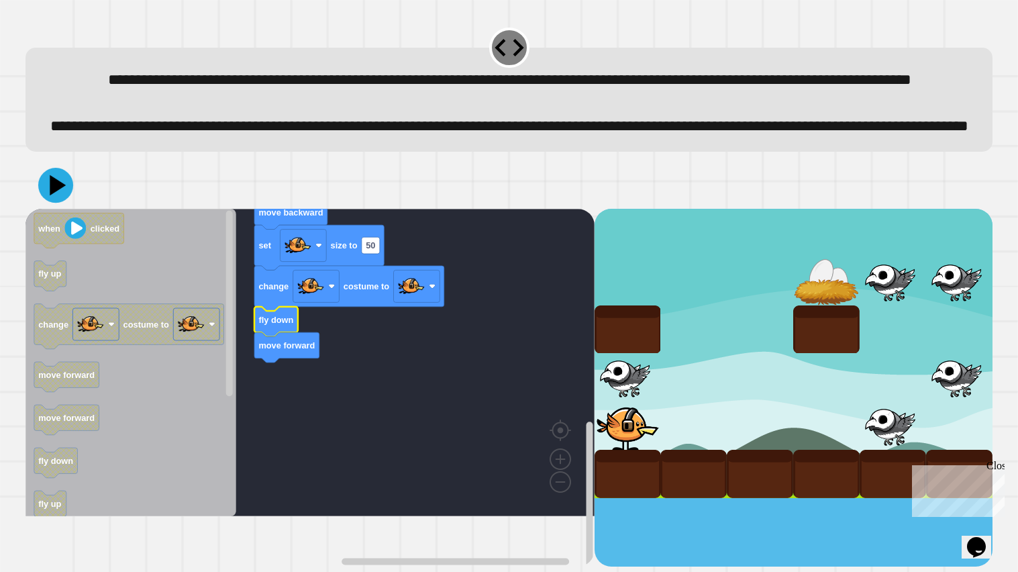
click at [55, 195] on icon at bounding box center [58, 185] width 16 height 20
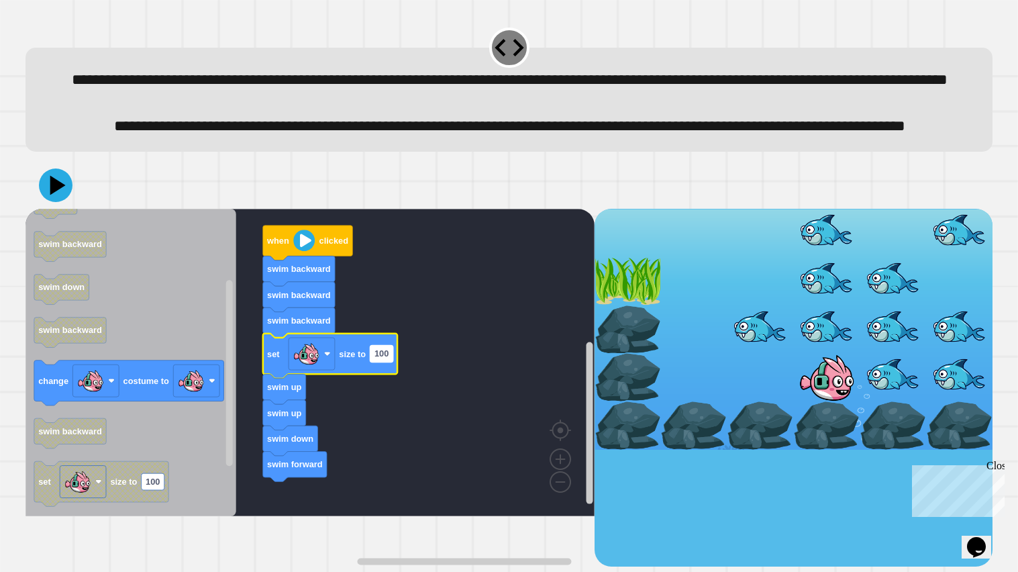
click at [380, 358] on text "100" at bounding box center [381, 353] width 14 height 10
type input "**"
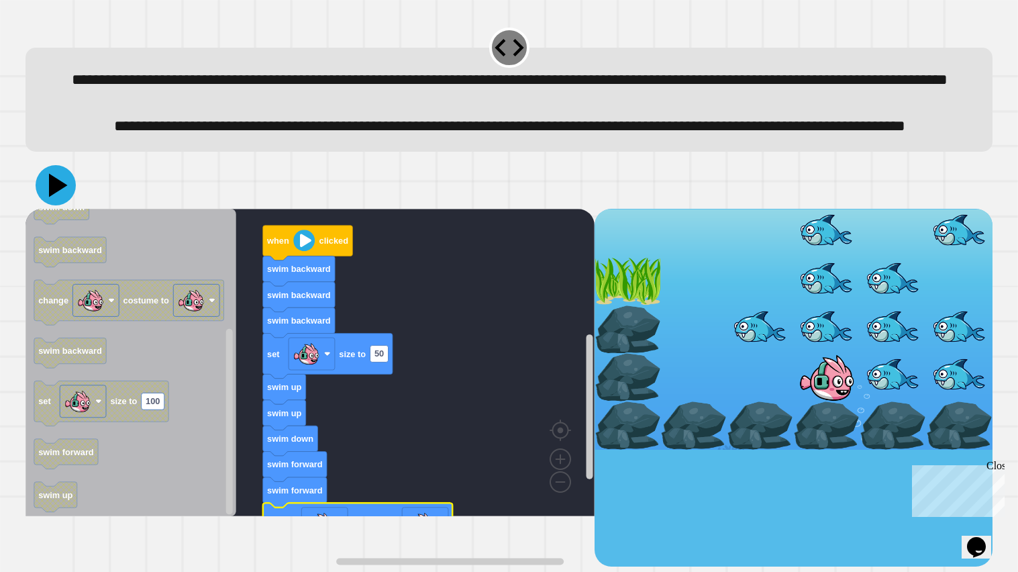
click at [70, 205] on icon at bounding box center [56, 185] width 40 height 40
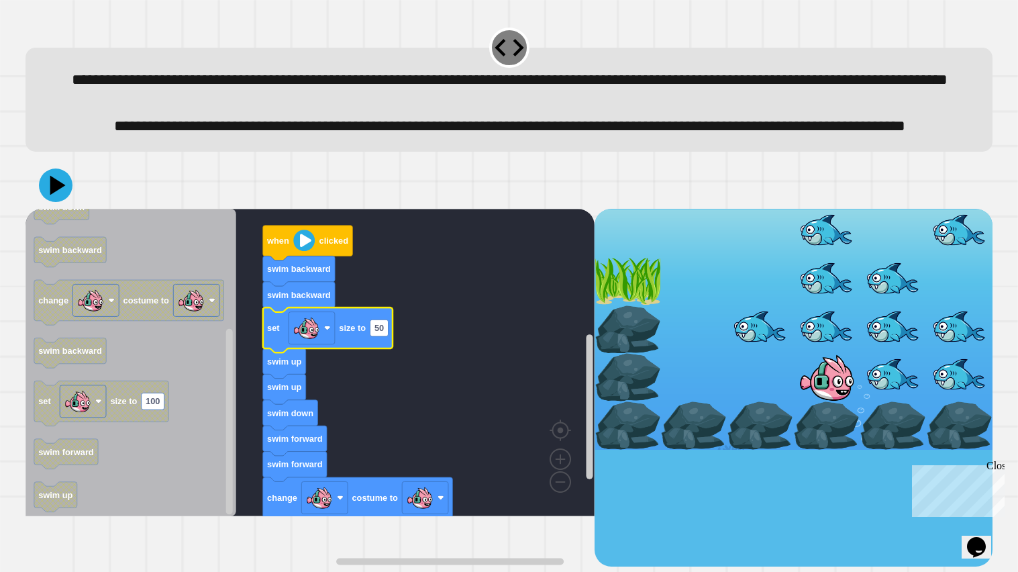
click at [375, 352] on icon "Blockly Workspace" at bounding box center [328, 329] width 130 height 45
click at [380, 333] on text "50" at bounding box center [378, 328] width 9 height 10
type input "***"
click at [66, 205] on icon at bounding box center [56, 185] width 40 height 40
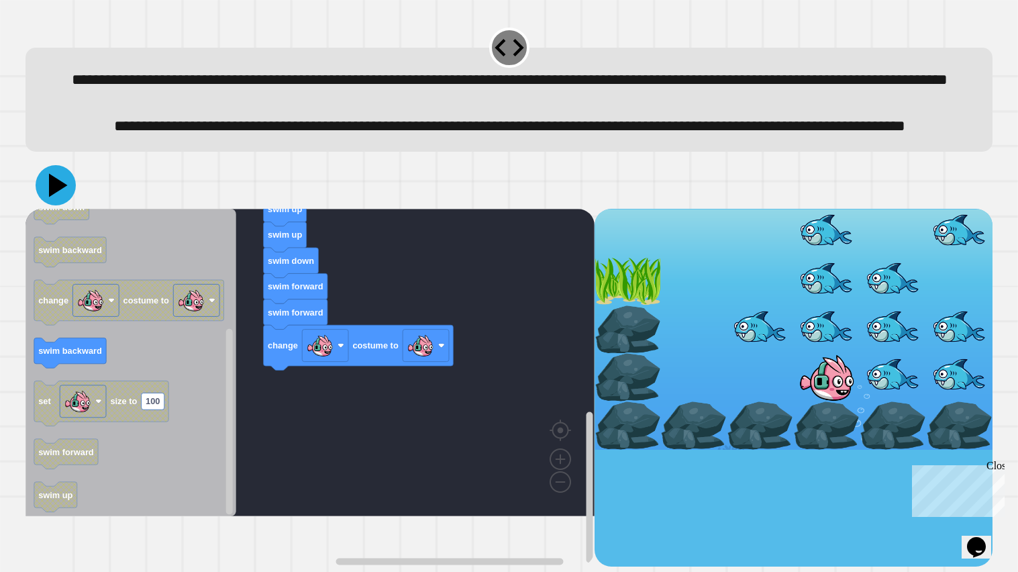
click at [47, 205] on icon at bounding box center [56, 185] width 40 height 40
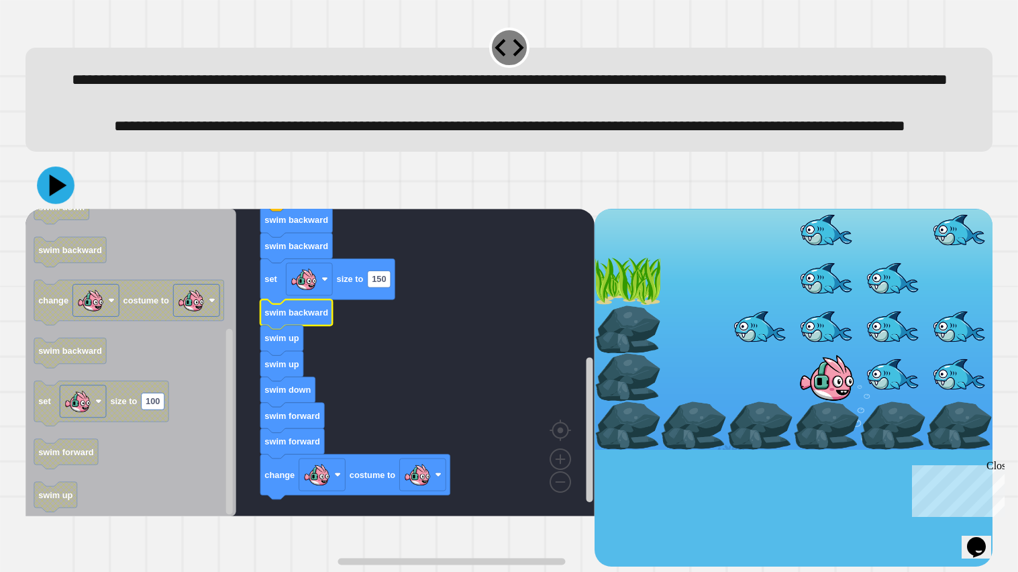
click at [53, 197] on icon at bounding box center [58, 185] width 17 height 22
click at [70, 209] on div at bounding box center [508, 185] width 967 height 47
click at [58, 202] on icon at bounding box center [56, 185] width 34 height 34
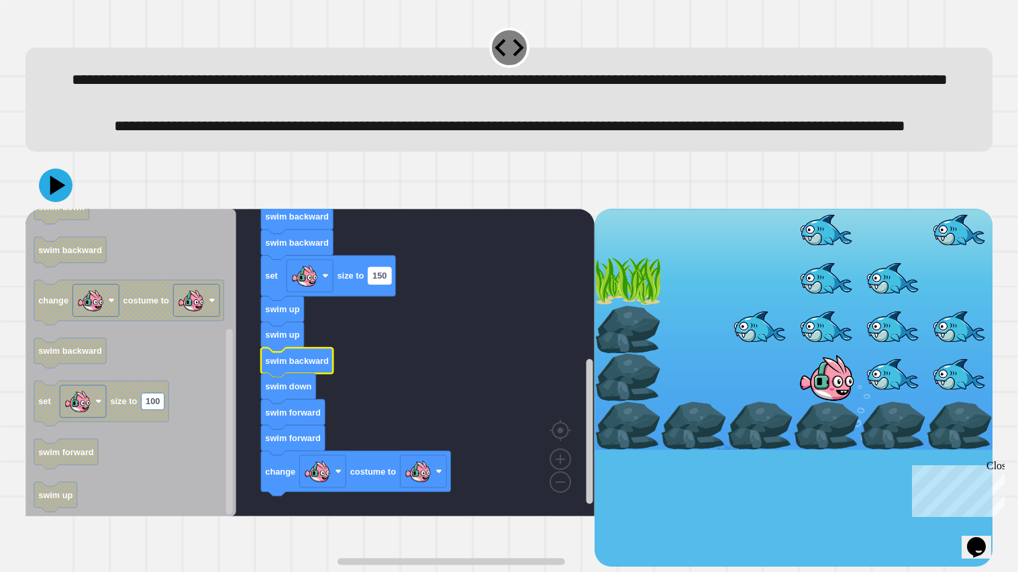
click at [372, 284] on rect "Blockly Workspace" at bounding box center [379, 275] width 23 height 17
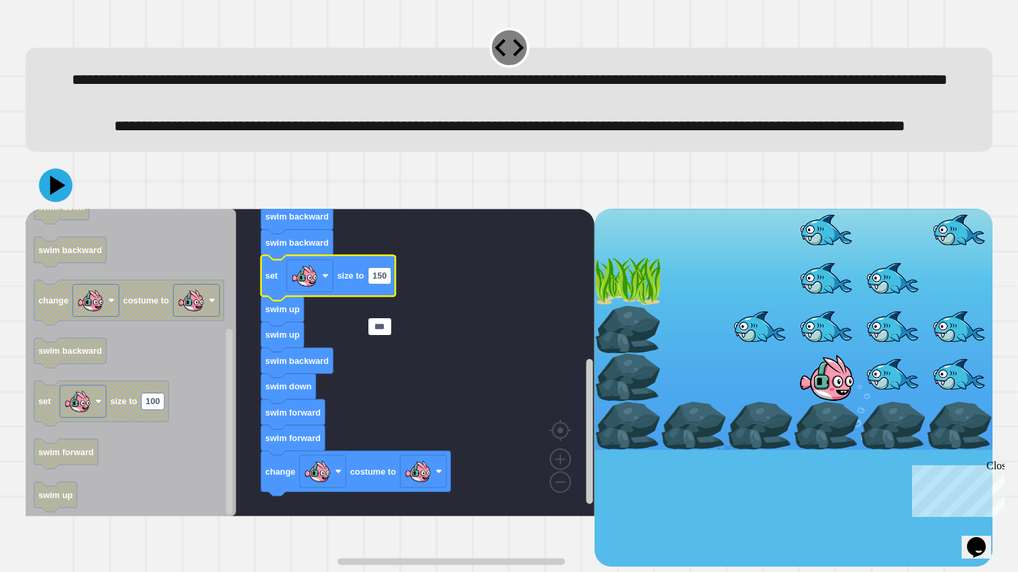
click at [434, 411] on rect "Blockly Workspace" at bounding box center [309, 362] width 569 height 307
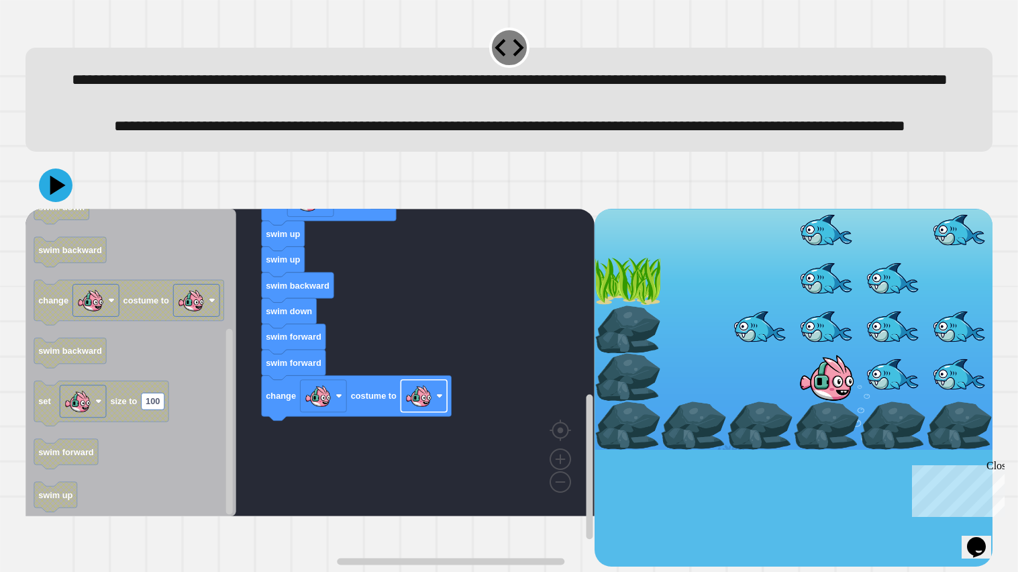
click at [440, 399] on image "Blockly Workspace" at bounding box center [439, 396] width 7 height 7
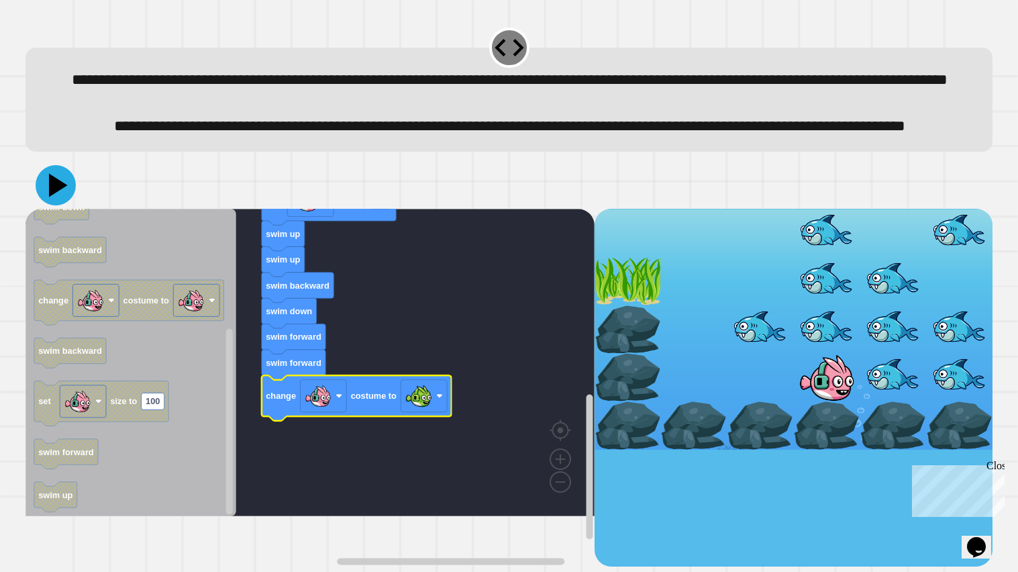
click at [66, 205] on icon at bounding box center [56, 185] width 40 height 40
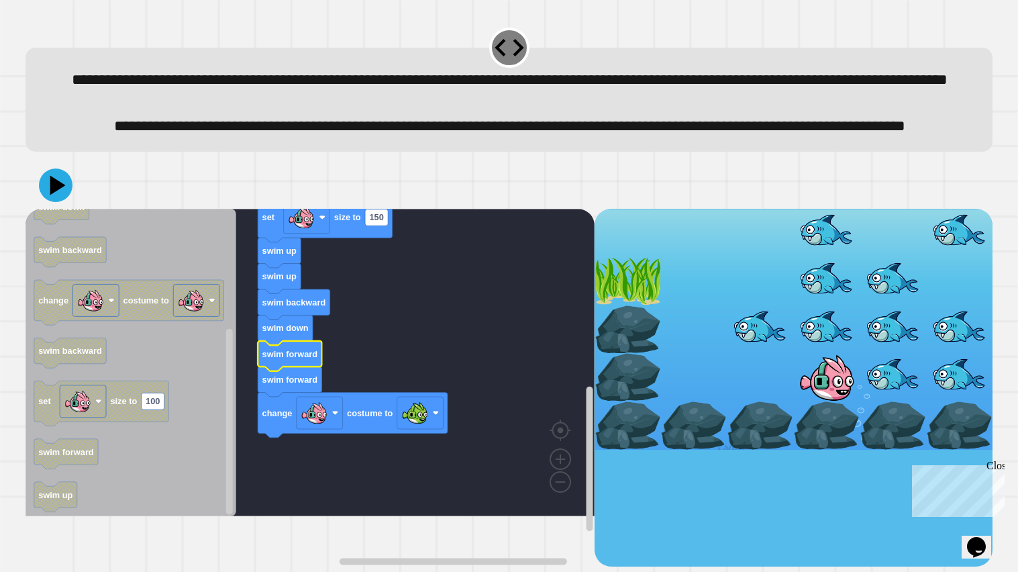
click at [290, 358] on text "swim forward" at bounding box center [290, 353] width 56 height 10
click at [376, 222] on text "150" at bounding box center [376, 217] width 14 height 10
type input "**"
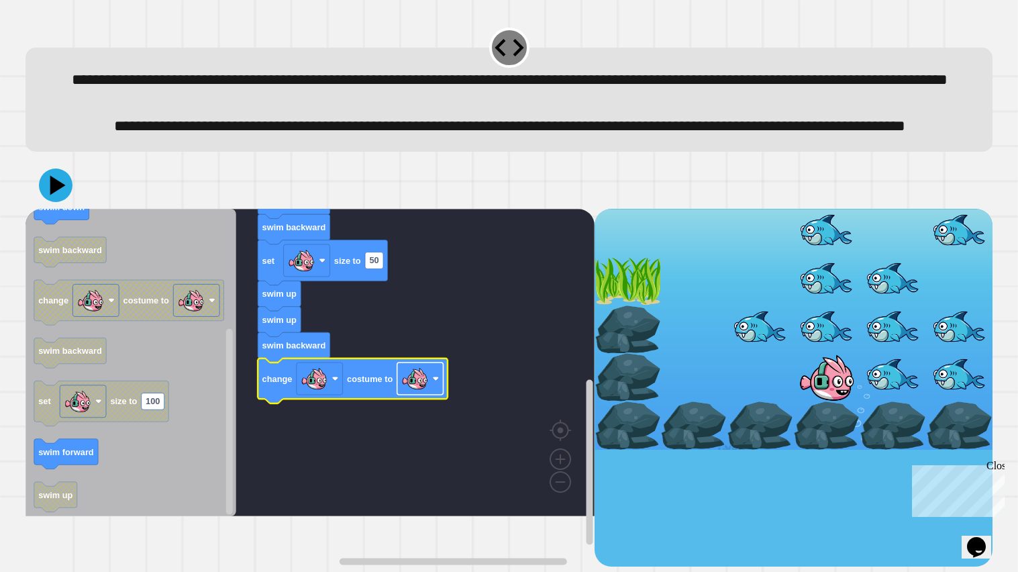
click at [431, 395] on rect "Blockly Workspace" at bounding box center [420, 378] width 46 height 32
click at [421, 403] on icon "Blockly Workspace" at bounding box center [353, 380] width 190 height 45
click at [415, 392] on image "Blockly Workspace" at bounding box center [414, 378] width 27 height 27
click at [53, 205] on icon at bounding box center [56, 185] width 40 height 40
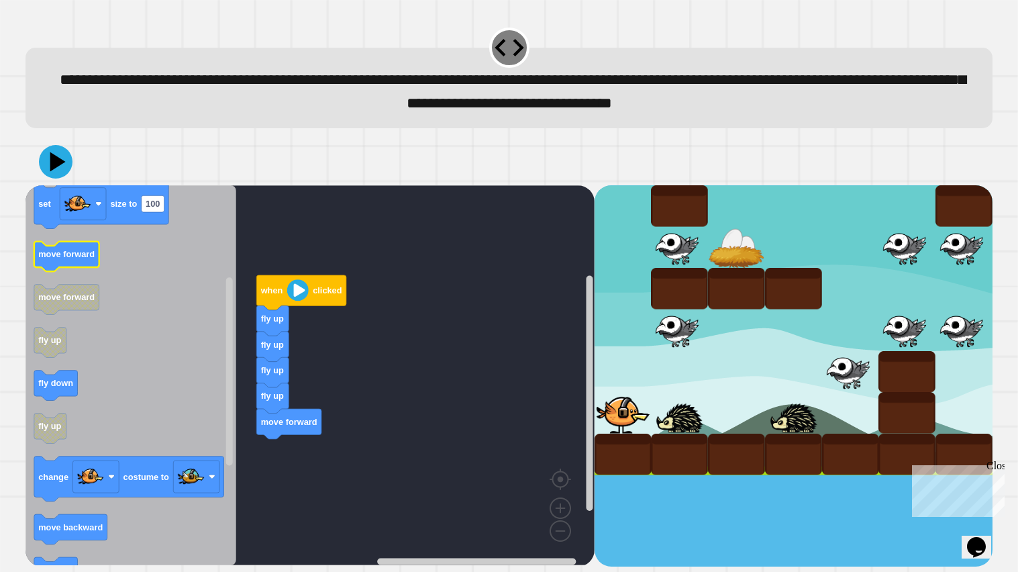
click at [70, 252] on text "move forward" at bounding box center [66, 255] width 56 height 10
click at [127, 220] on icon "Blockly Workspace" at bounding box center [101, 206] width 134 height 45
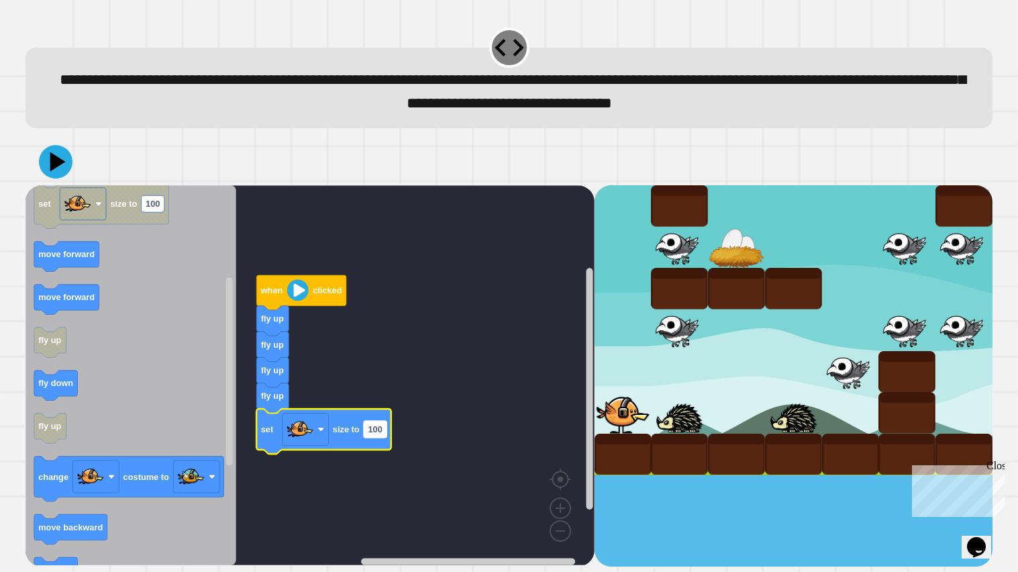
click at [385, 429] on rect "Blockly Workspace" at bounding box center [375, 429] width 23 height 17
type input "**"
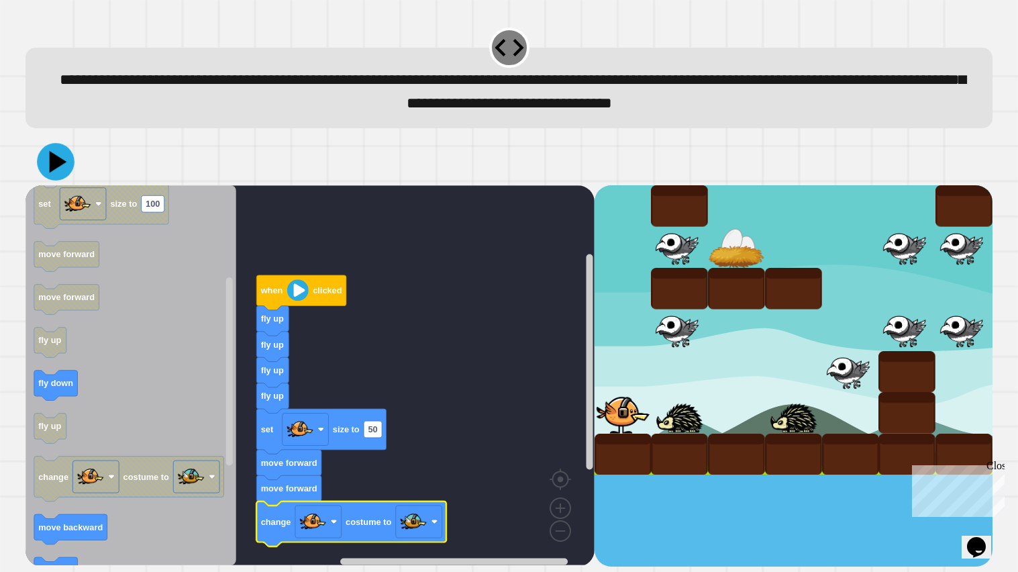
click at [60, 164] on icon at bounding box center [58, 162] width 17 height 22
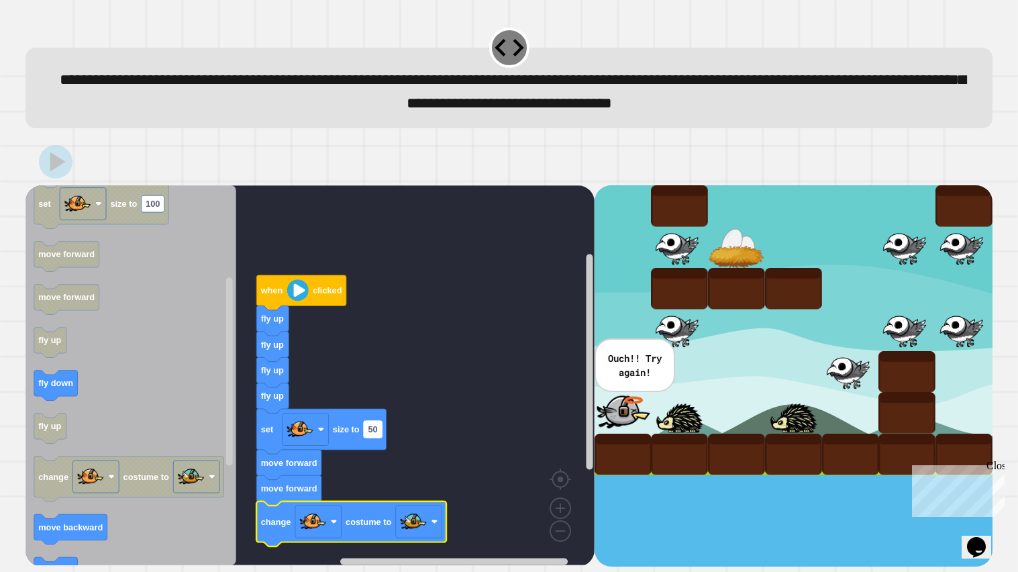
click at [365, 430] on rect "Blockly Workspace" at bounding box center [373, 429] width 18 height 17
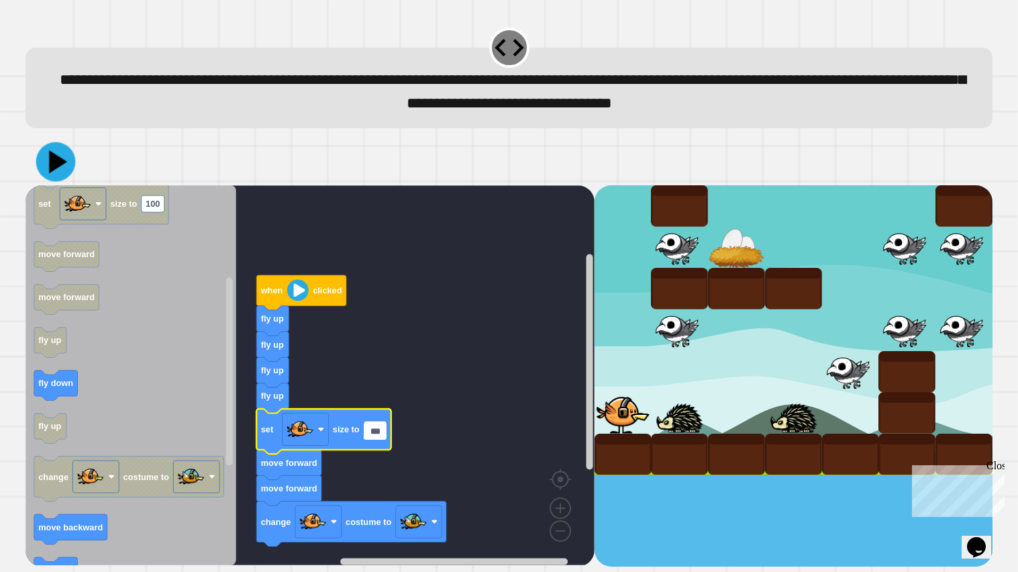
type input "***"
click at [60, 159] on icon at bounding box center [56, 162] width 40 height 40
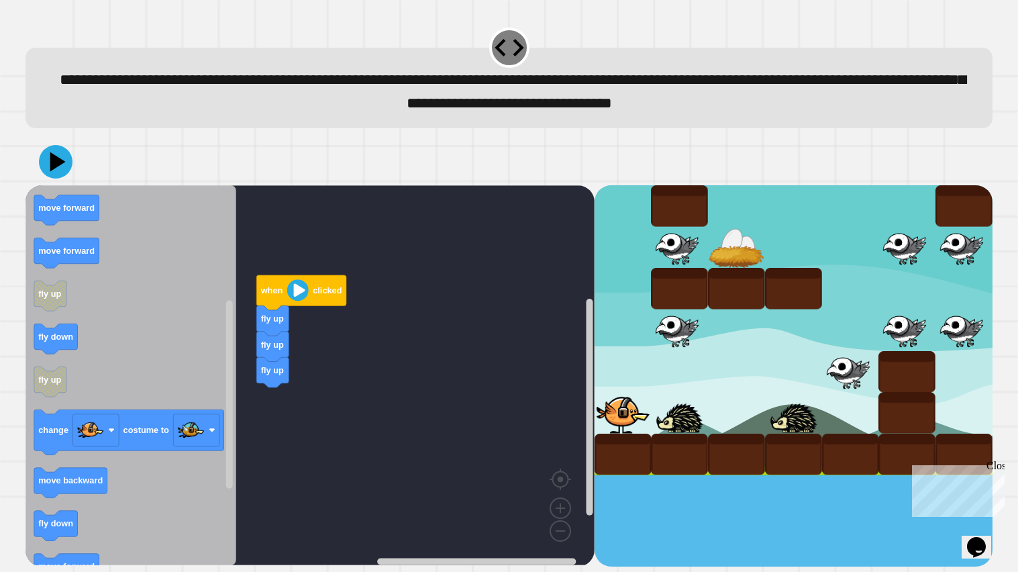
click at [305, 374] on rect "Blockly Workspace" at bounding box center [309, 375] width 569 height 380
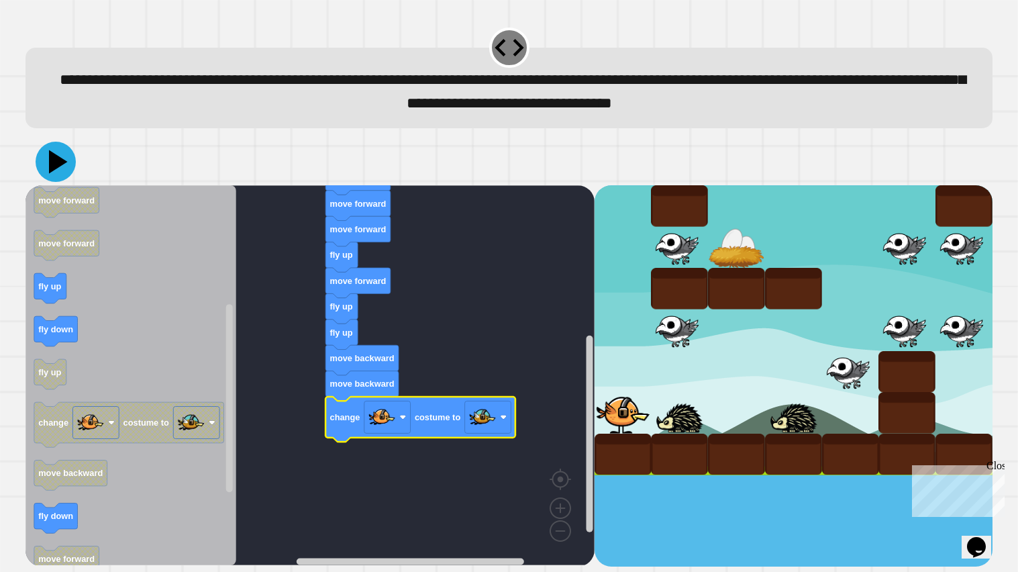
click at [47, 152] on icon at bounding box center [56, 162] width 40 height 40
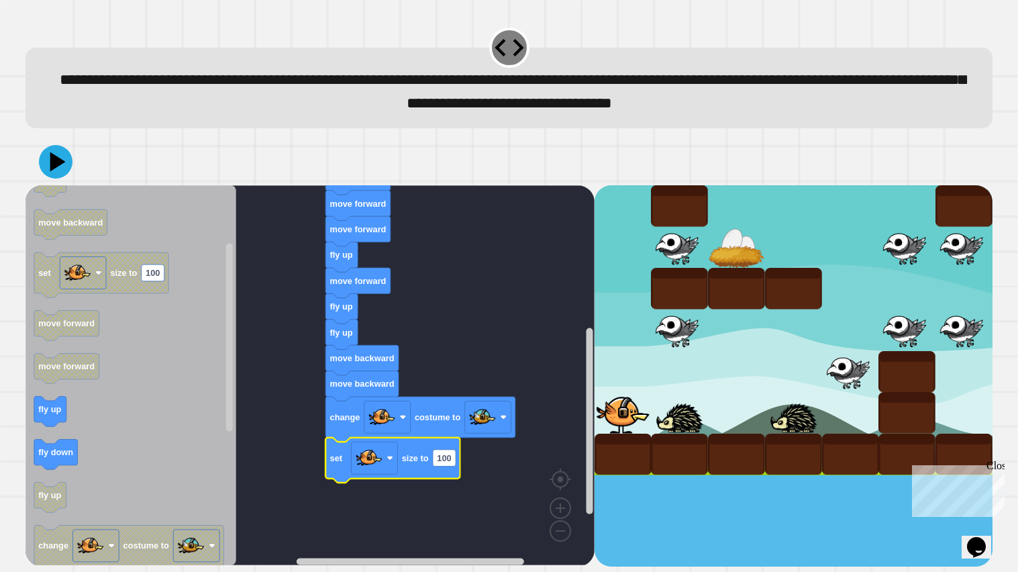
click at [431, 460] on icon "Blockly Workspace" at bounding box center [392, 459] width 134 height 45
click at [437, 462] on text "100" at bounding box center [444, 458] width 14 height 10
type input "***"
click at [55, 164] on icon at bounding box center [58, 161] width 19 height 23
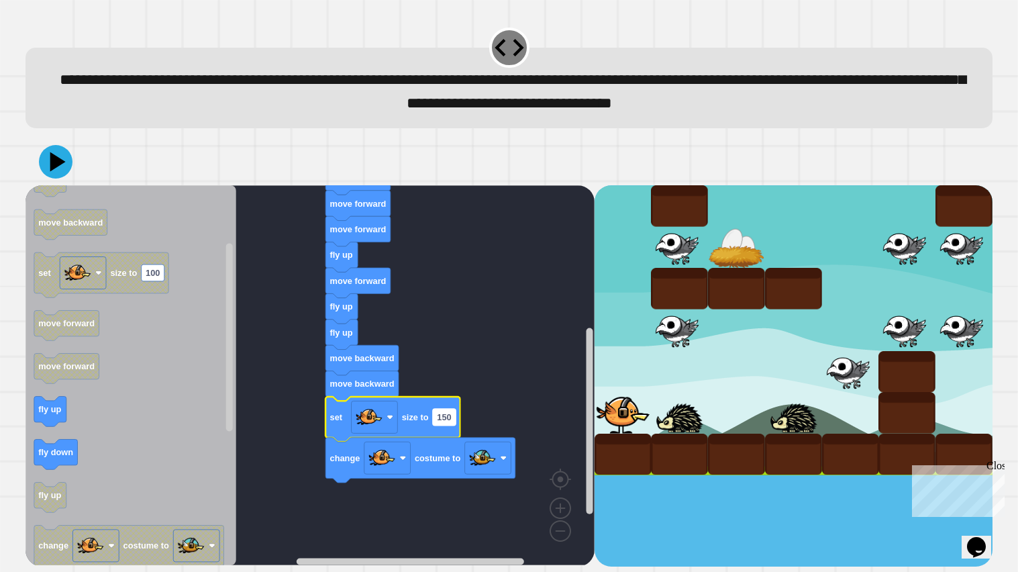
click at [440, 424] on rect "Blockly Workspace" at bounding box center [444, 417] width 23 height 17
type input "*"
type input "**"
click at [57, 168] on icon at bounding box center [56, 162] width 34 height 34
